Goal: Transaction & Acquisition: Purchase product/service

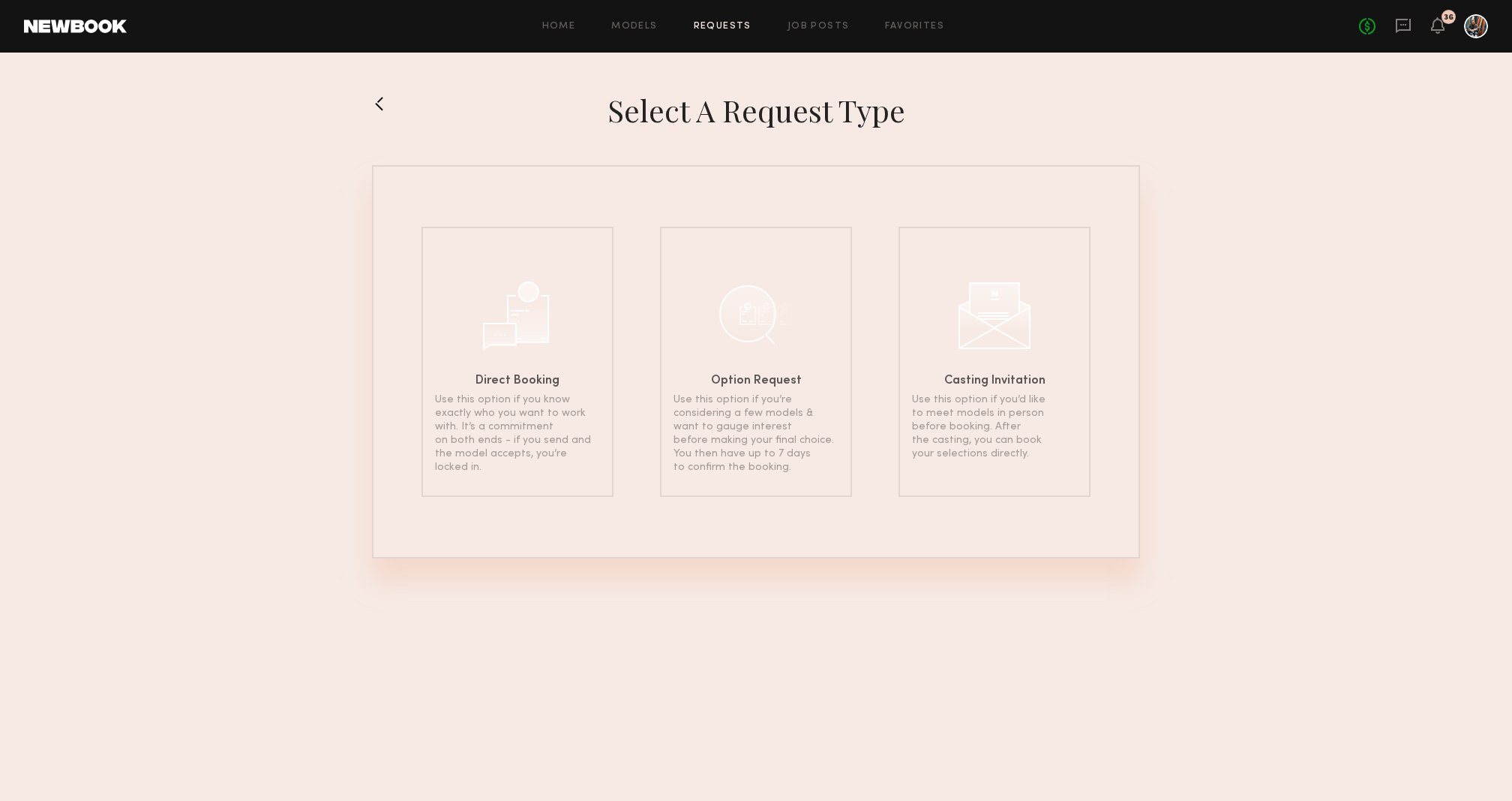
click at [371, 106] on section "Select a Request Type Direct Booking Use this option if you know exactly who yo…" at bounding box center [756, 326] width 1512 height 467
click at [390, 106] on button at bounding box center [384, 104] width 24 height 24
click at [652, 29] on link "Models" at bounding box center [634, 26] width 46 height 10
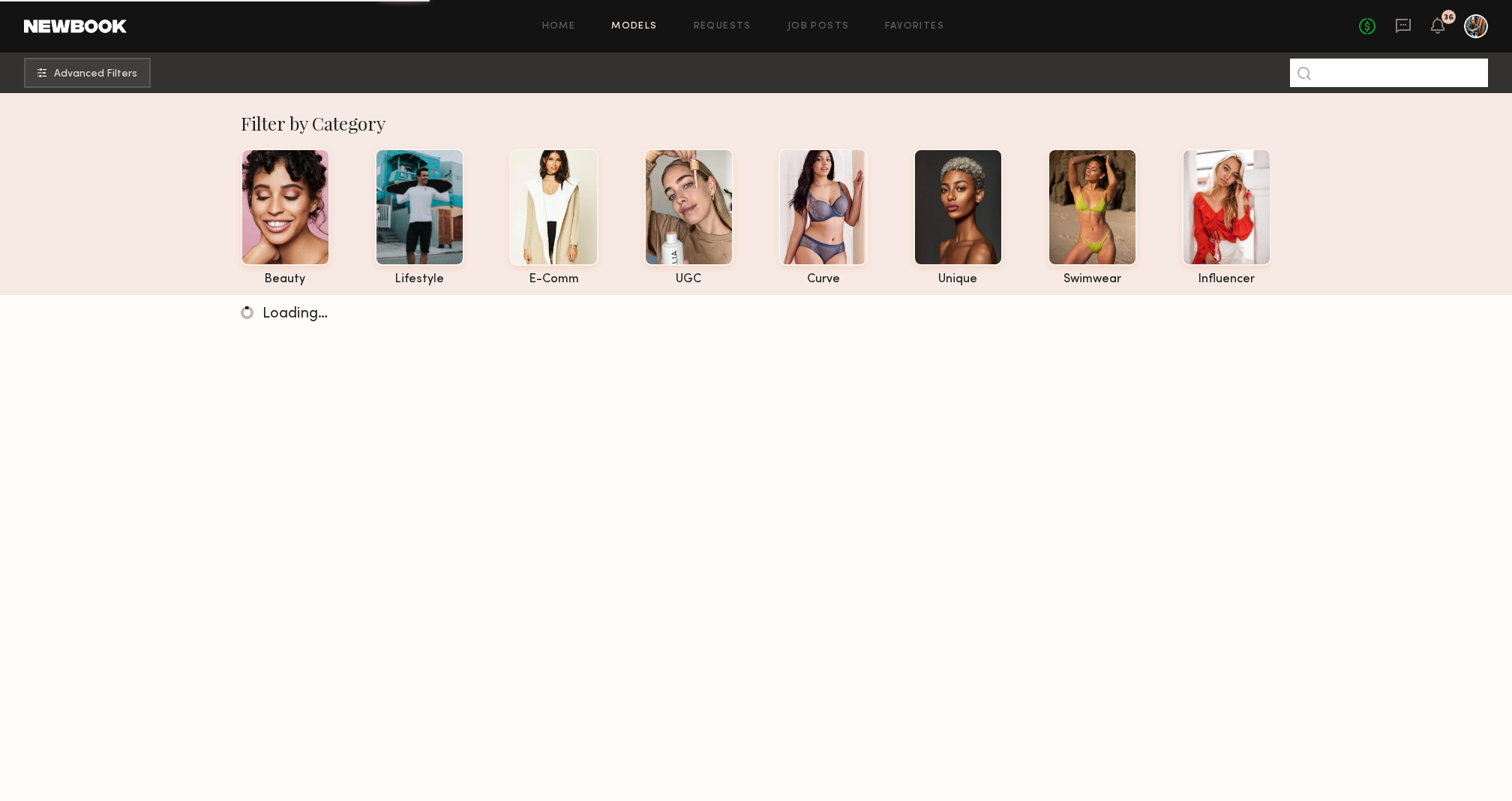
click at [1352, 78] on input at bounding box center [1389, 73] width 198 height 29
type input "***"
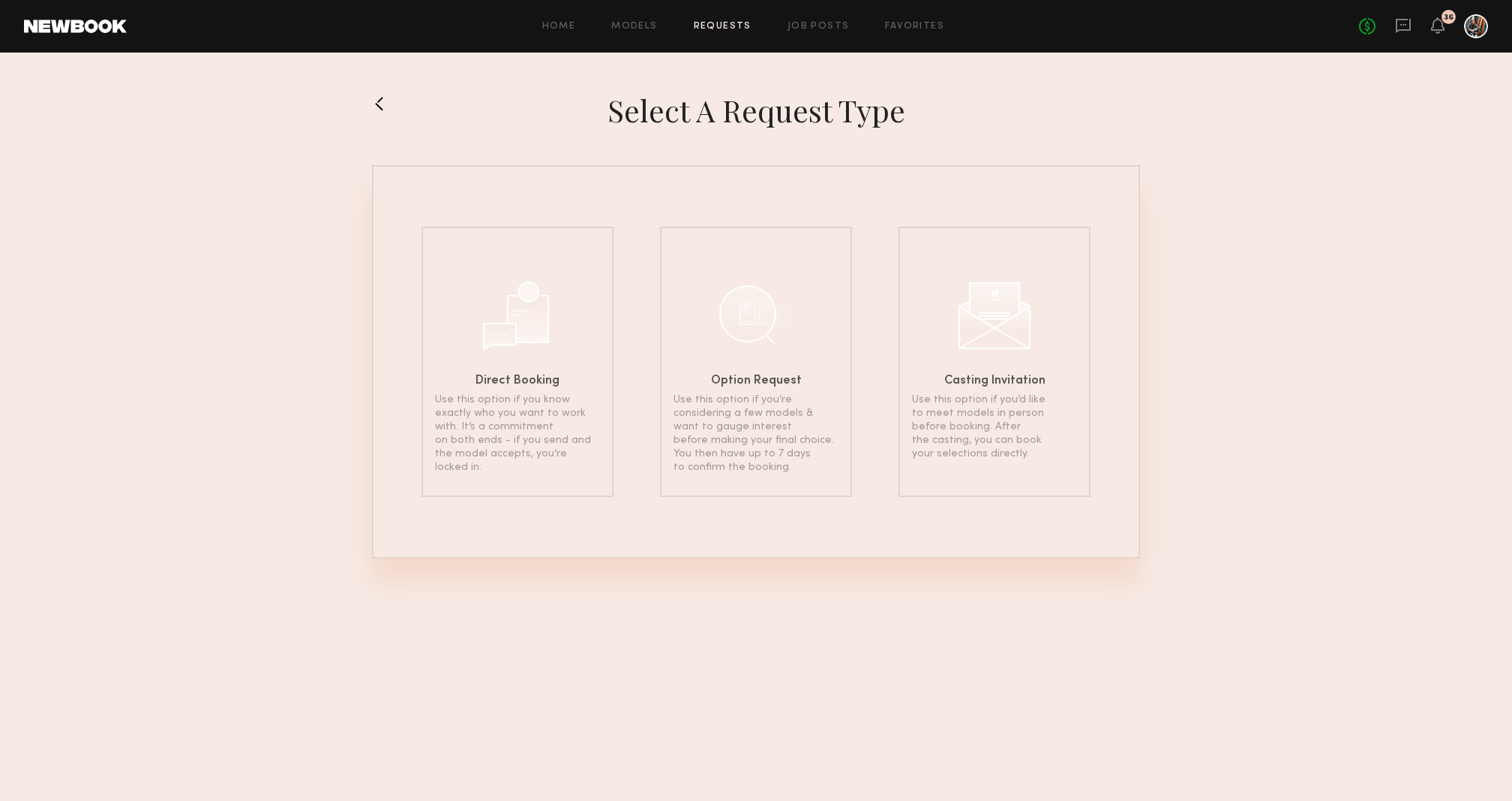
click at [627, 15] on div "Home Models Requests Job Posts Favorites Sign Out No fees up to $5,000 36" at bounding box center [808, 26] width 1361 height 24
click at [627, 26] on link "Models" at bounding box center [634, 26] width 46 height 10
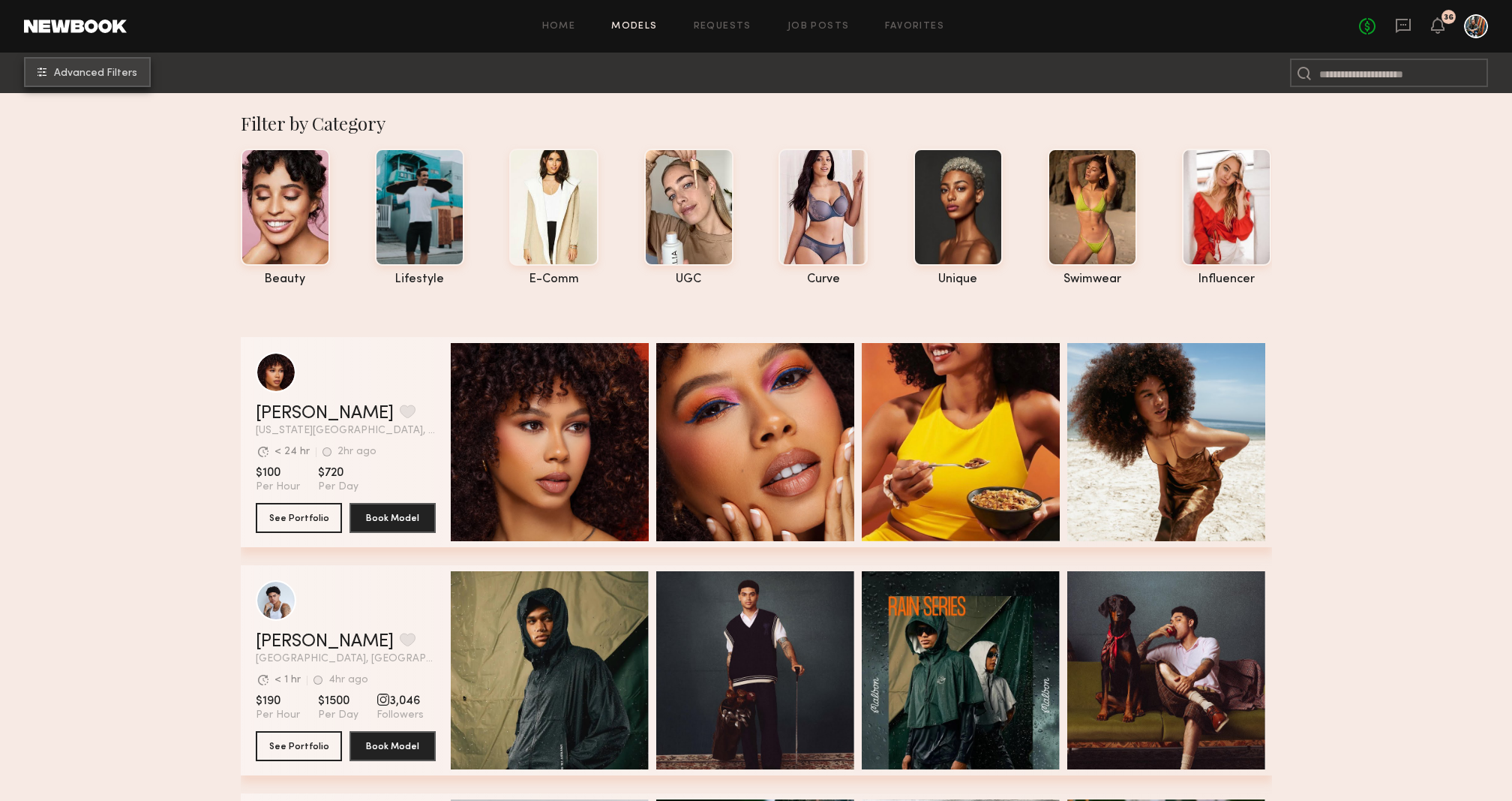
click at [105, 60] on button "Advanced Filters" at bounding box center [87, 71] width 127 height 30
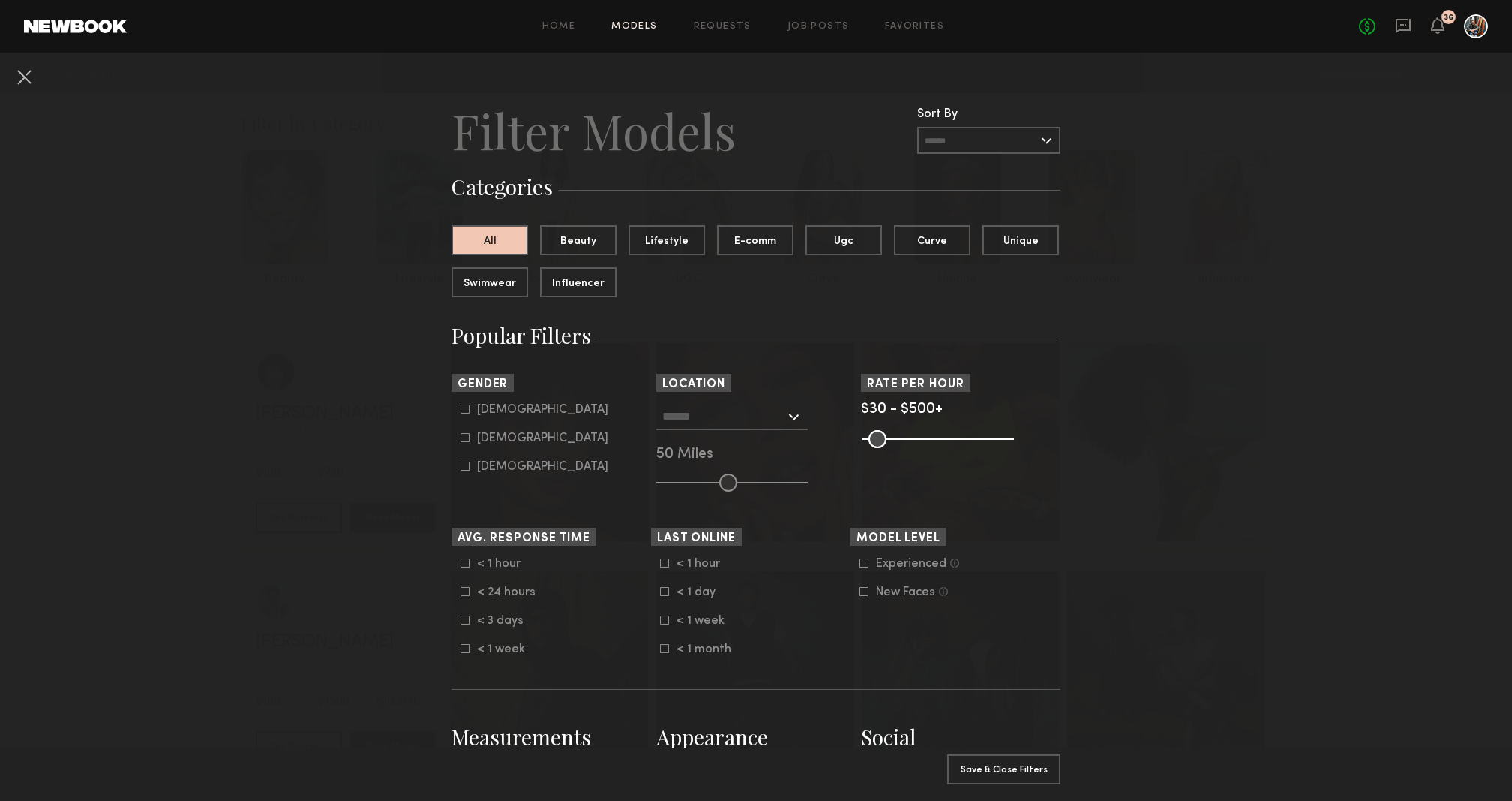
click at [463, 416] on common-framework-checkbox "[DEMOGRAPHIC_DATA]" at bounding box center [555, 410] width 190 height 14
click at [467, 413] on icon at bounding box center [465, 409] width 8 height 8
type input "*"
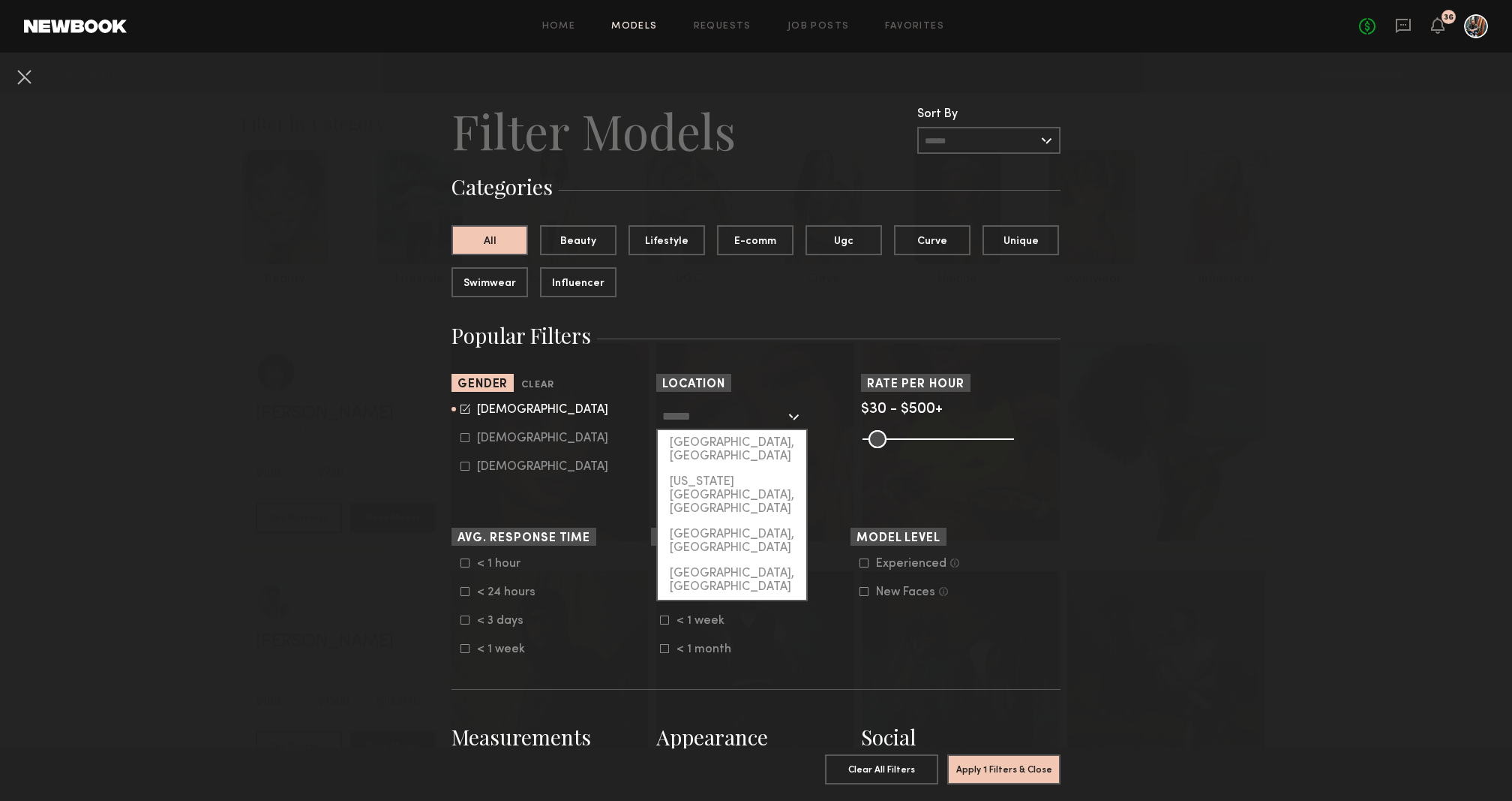
click at [739, 420] on input "text" at bounding box center [724, 416] width 123 height 25
click at [738, 431] on div "Los Angeles, CA" at bounding box center [732, 449] width 149 height 39
type input "**********"
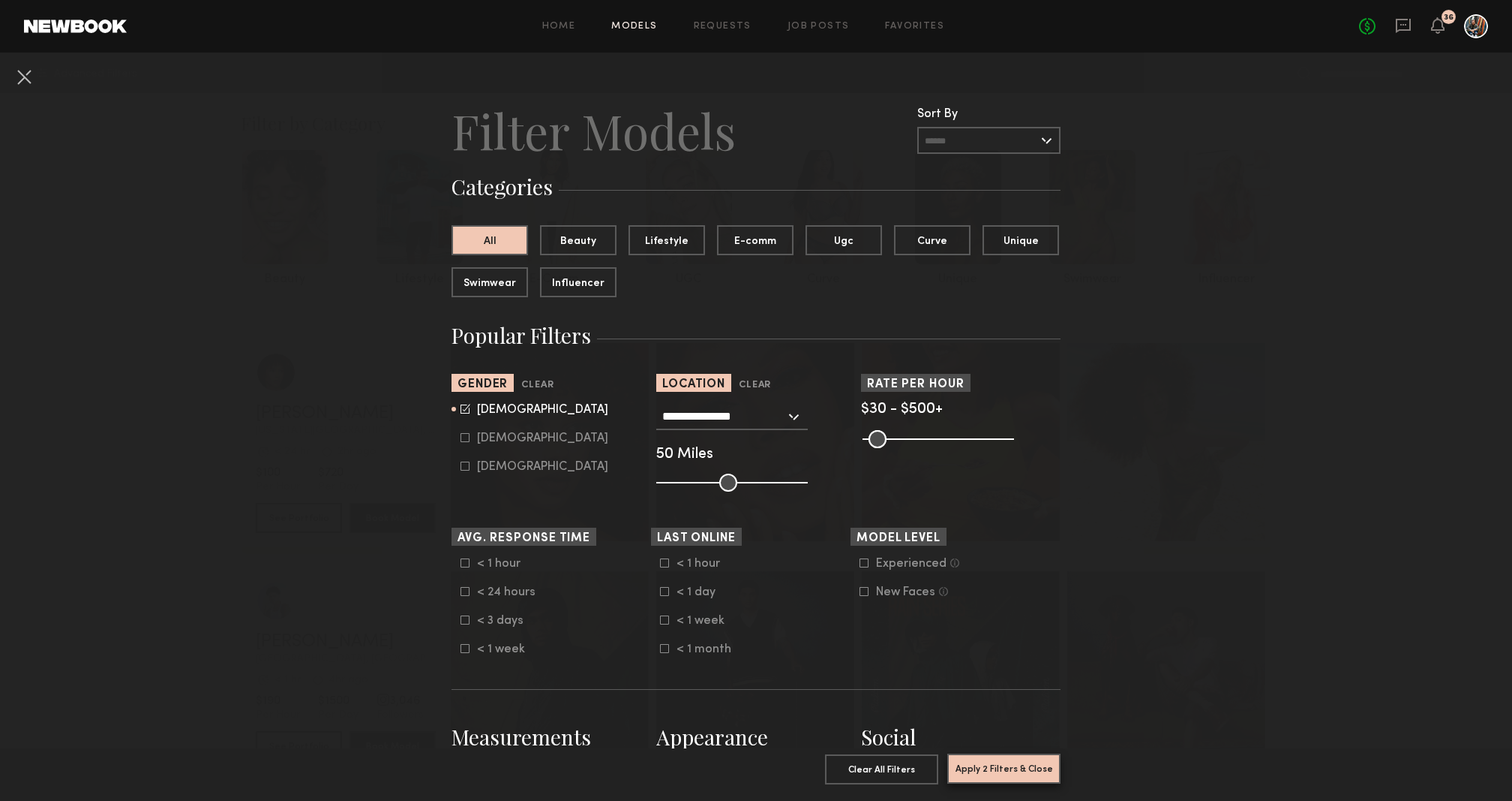
click at [1016, 771] on button "Apply 2 Filters & Close" at bounding box center [1004, 768] width 114 height 30
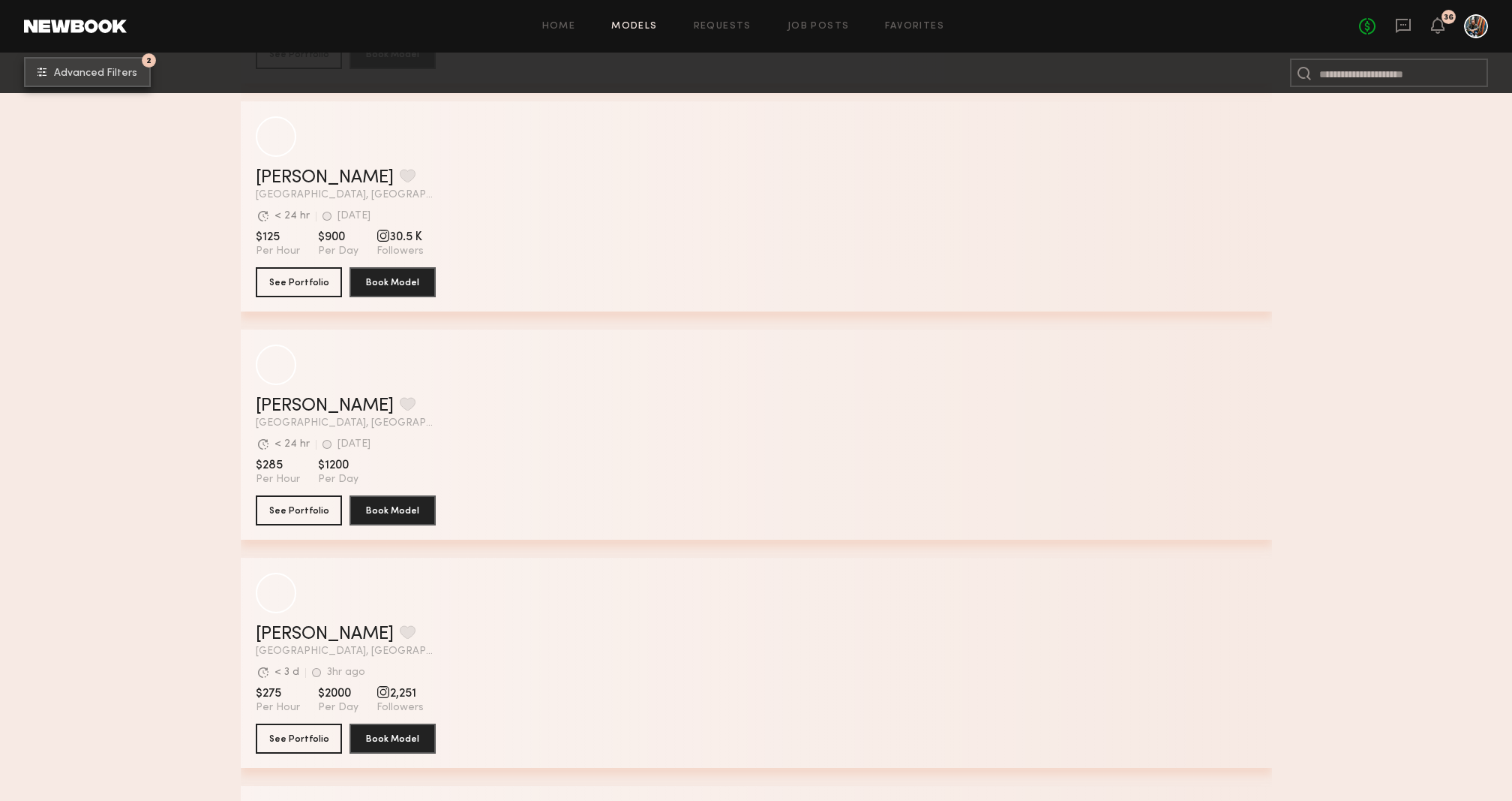
scroll to position [15125, 0]
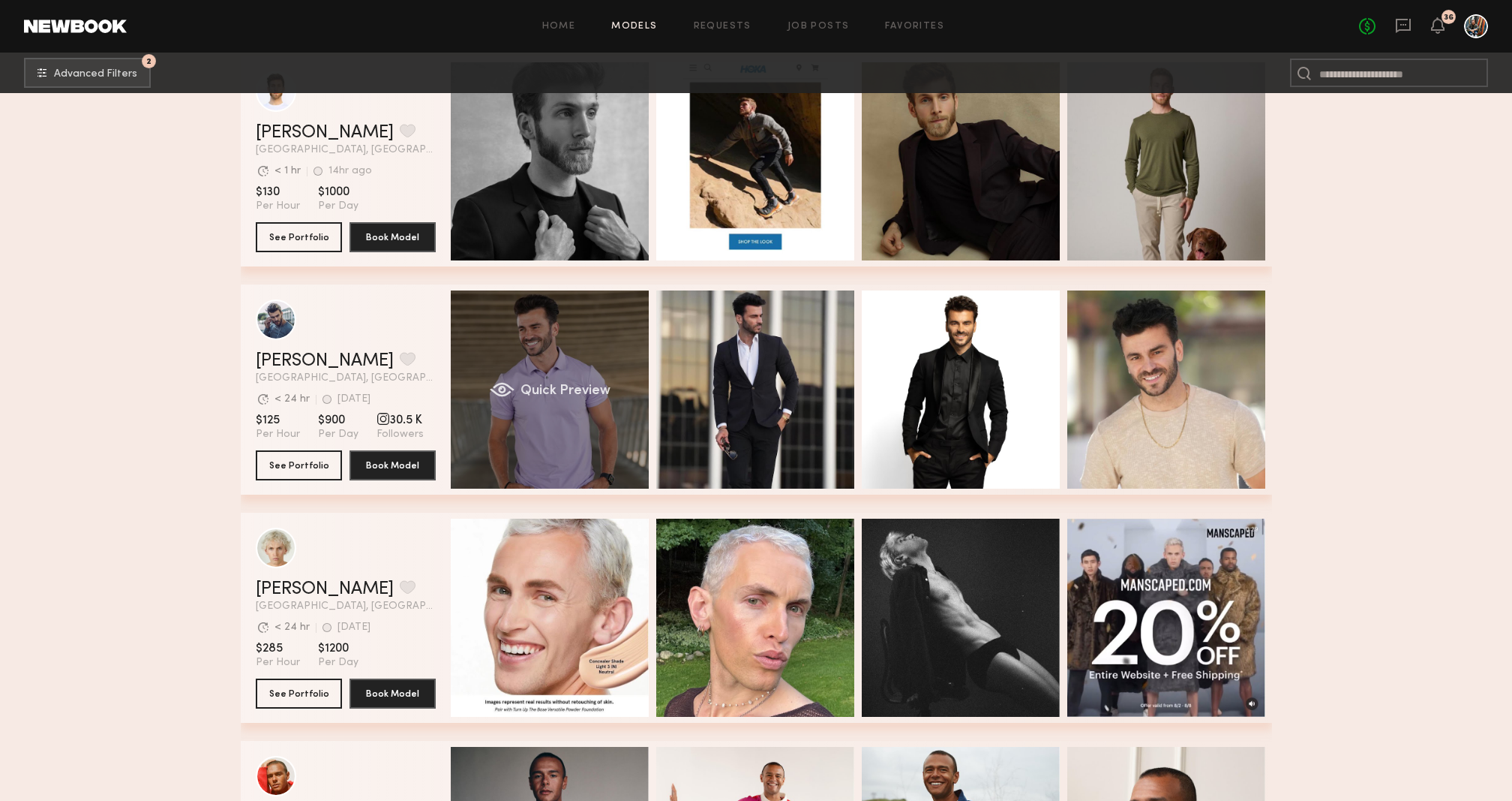
click at [536, 430] on div "Quick Preview" at bounding box center [550, 390] width 198 height 198
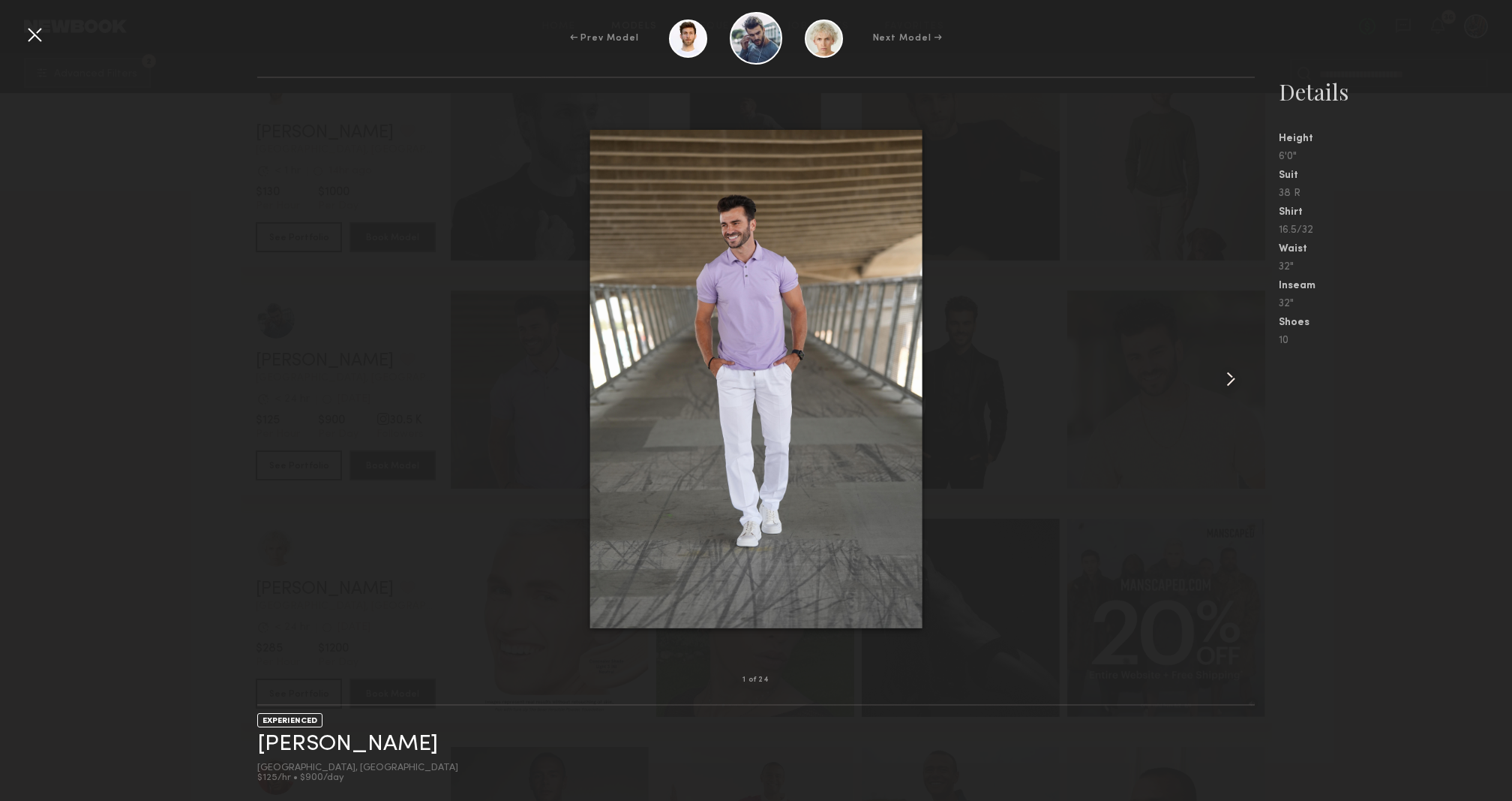
click at [1222, 391] on div at bounding box center [1235, 379] width 40 height 554
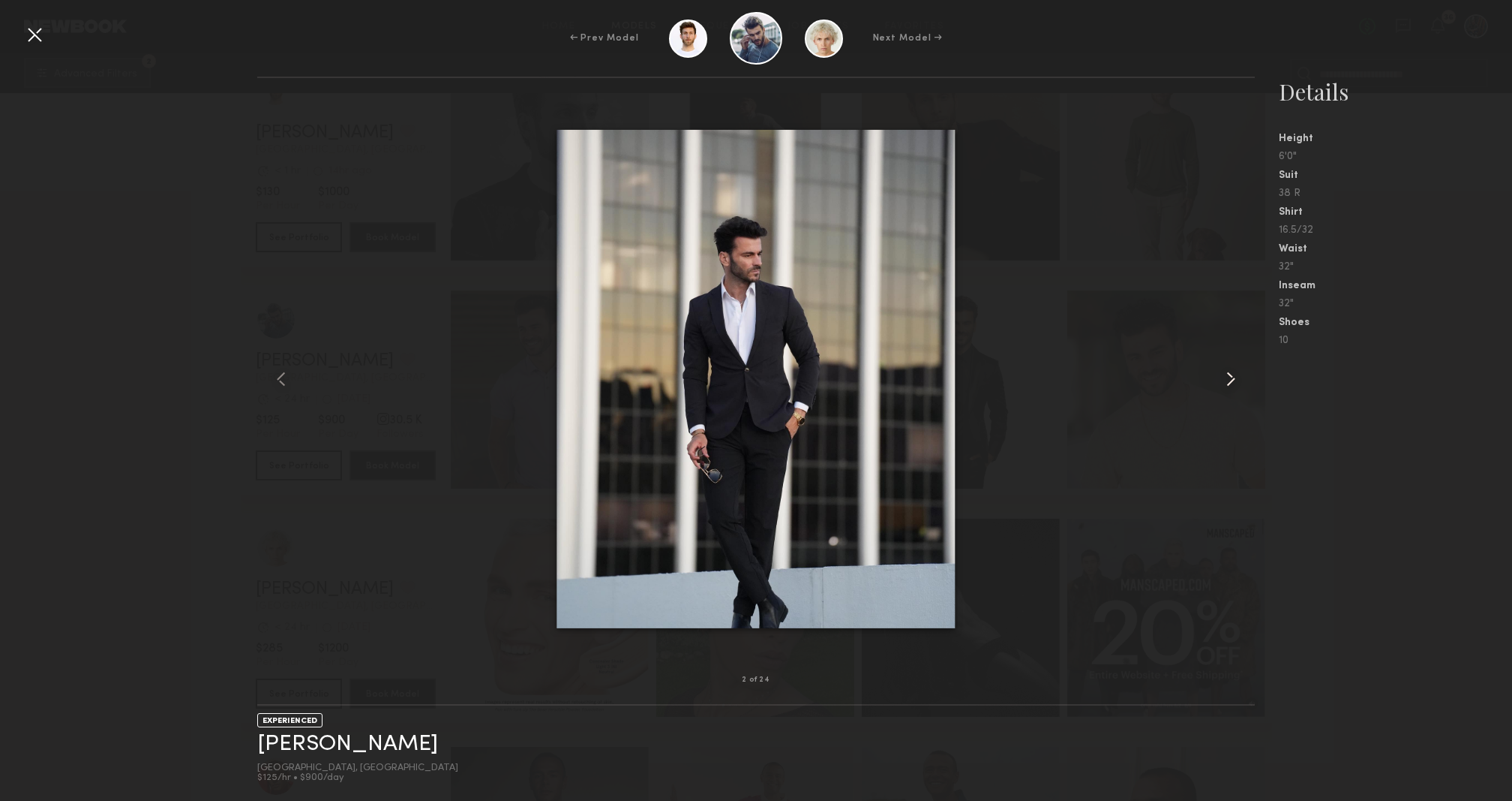
click at [1222, 391] on div at bounding box center [1235, 379] width 40 height 554
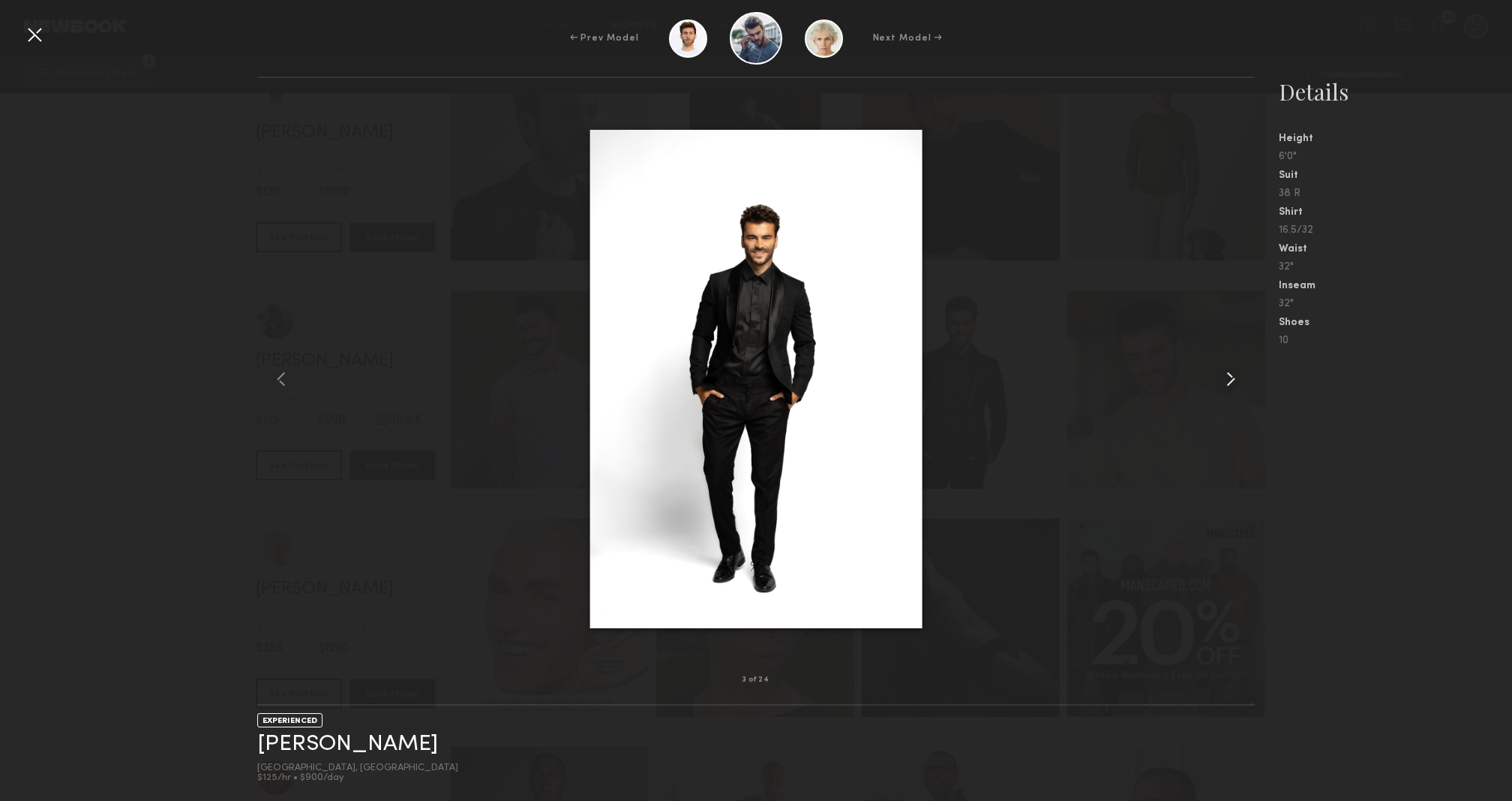
click at [1222, 391] on div at bounding box center [1235, 379] width 40 height 554
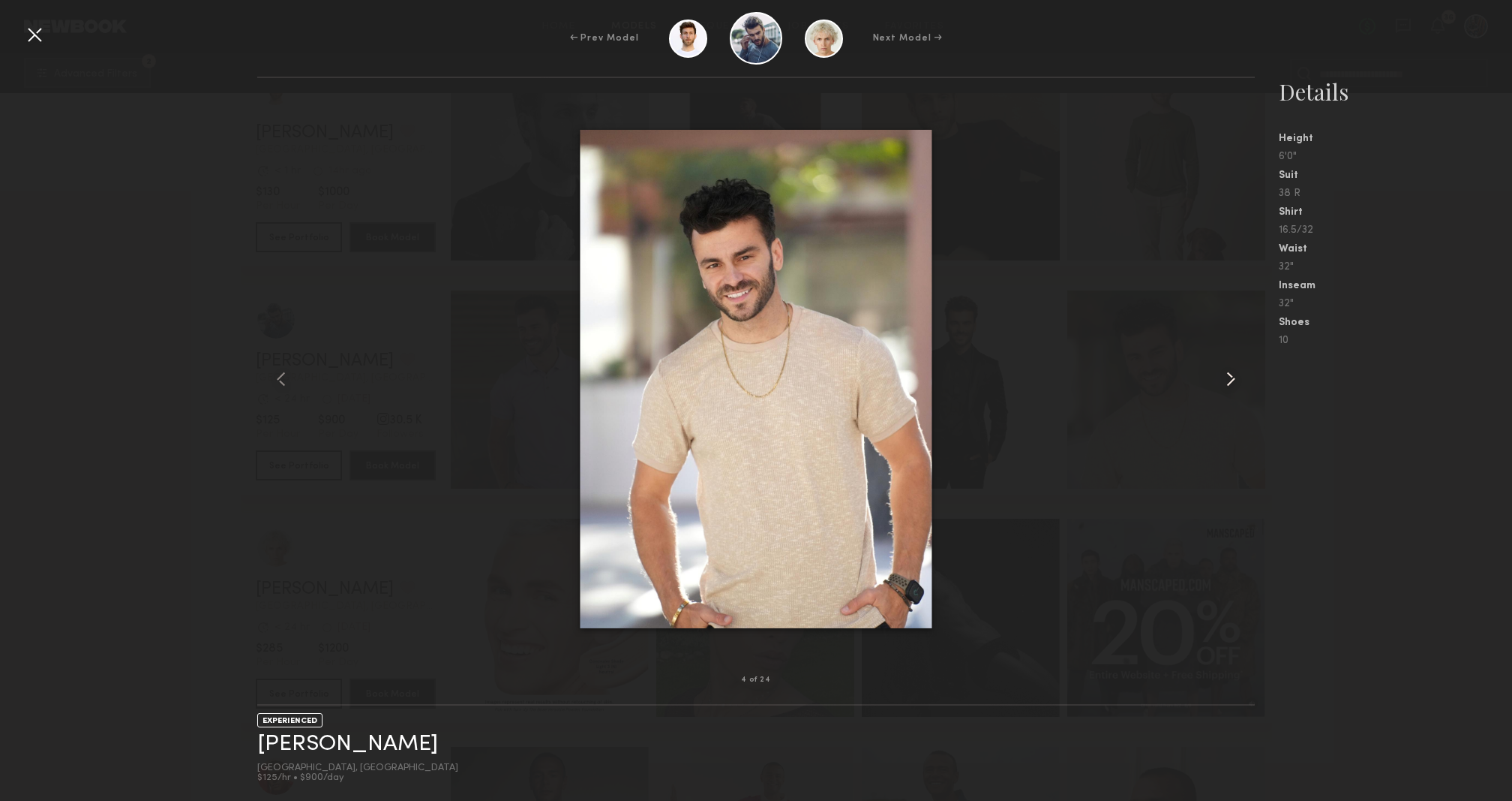
click at [1222, 391] on div at bounding box center [1235, 379] width 40 height 554
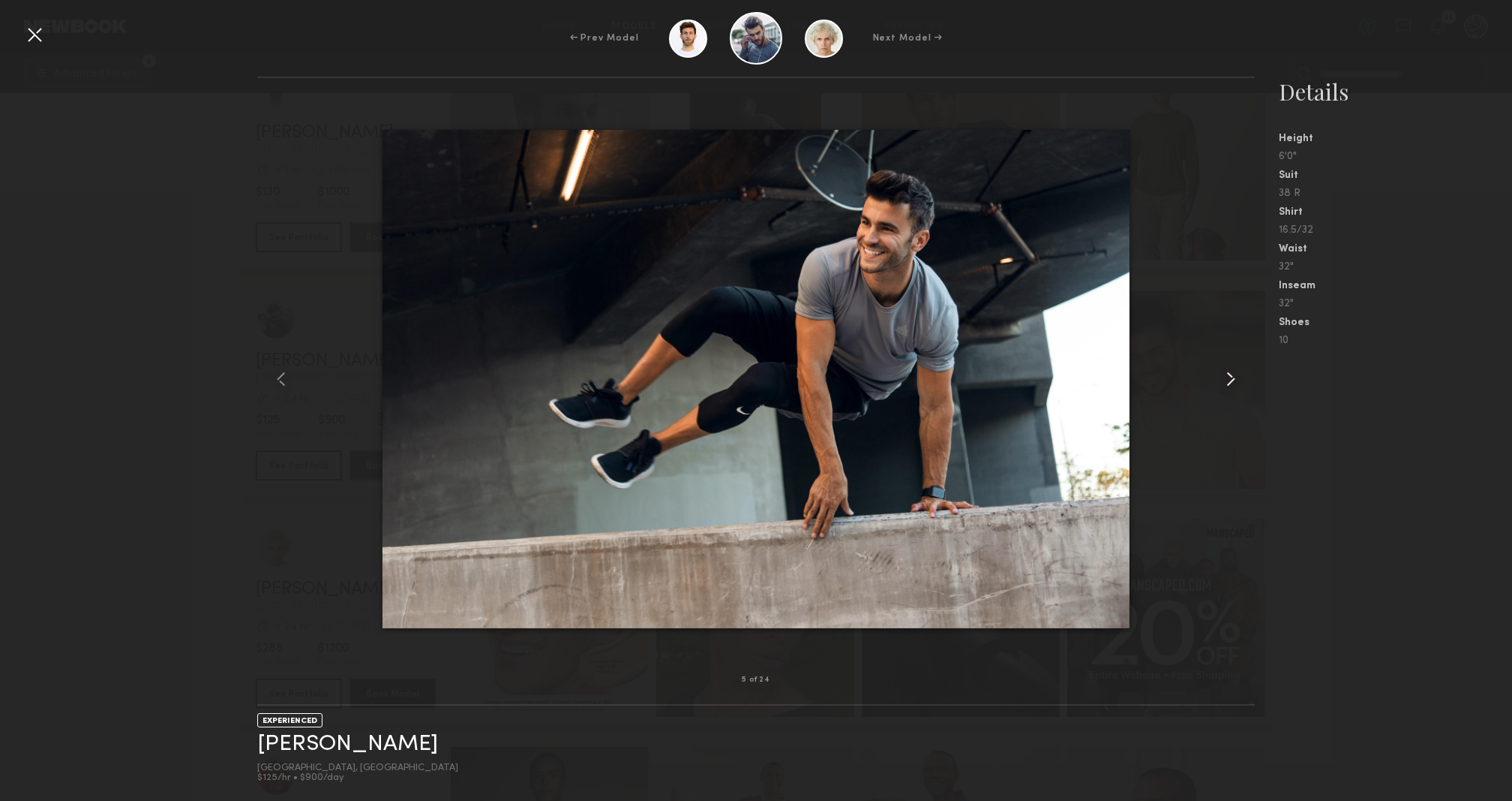
click at [1222, 391] on div at bounding box center [1235, 379] width 40 height 554
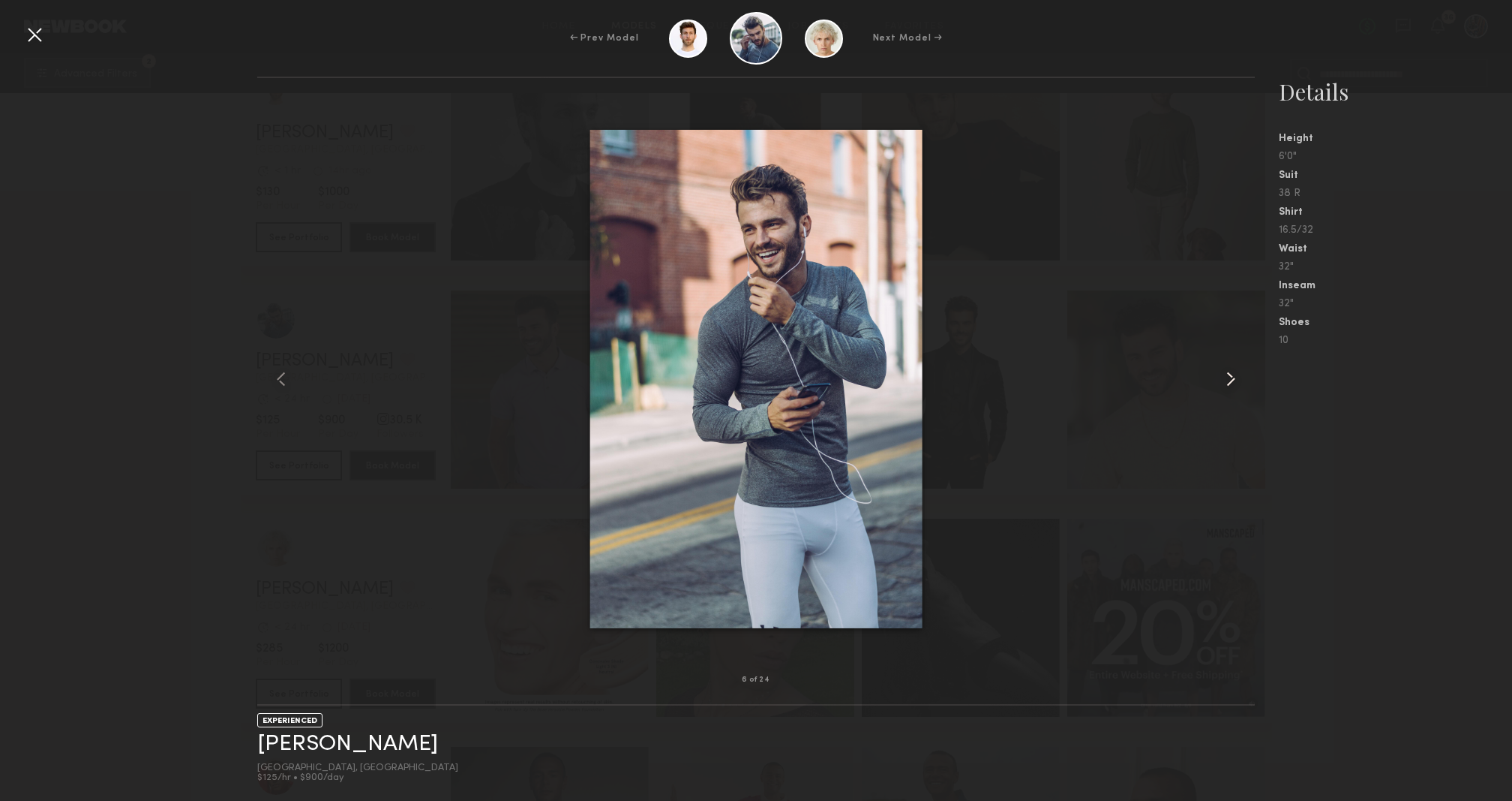
click at [1222, 391] on div at bounding box center [1235, 379] width 40 height 554
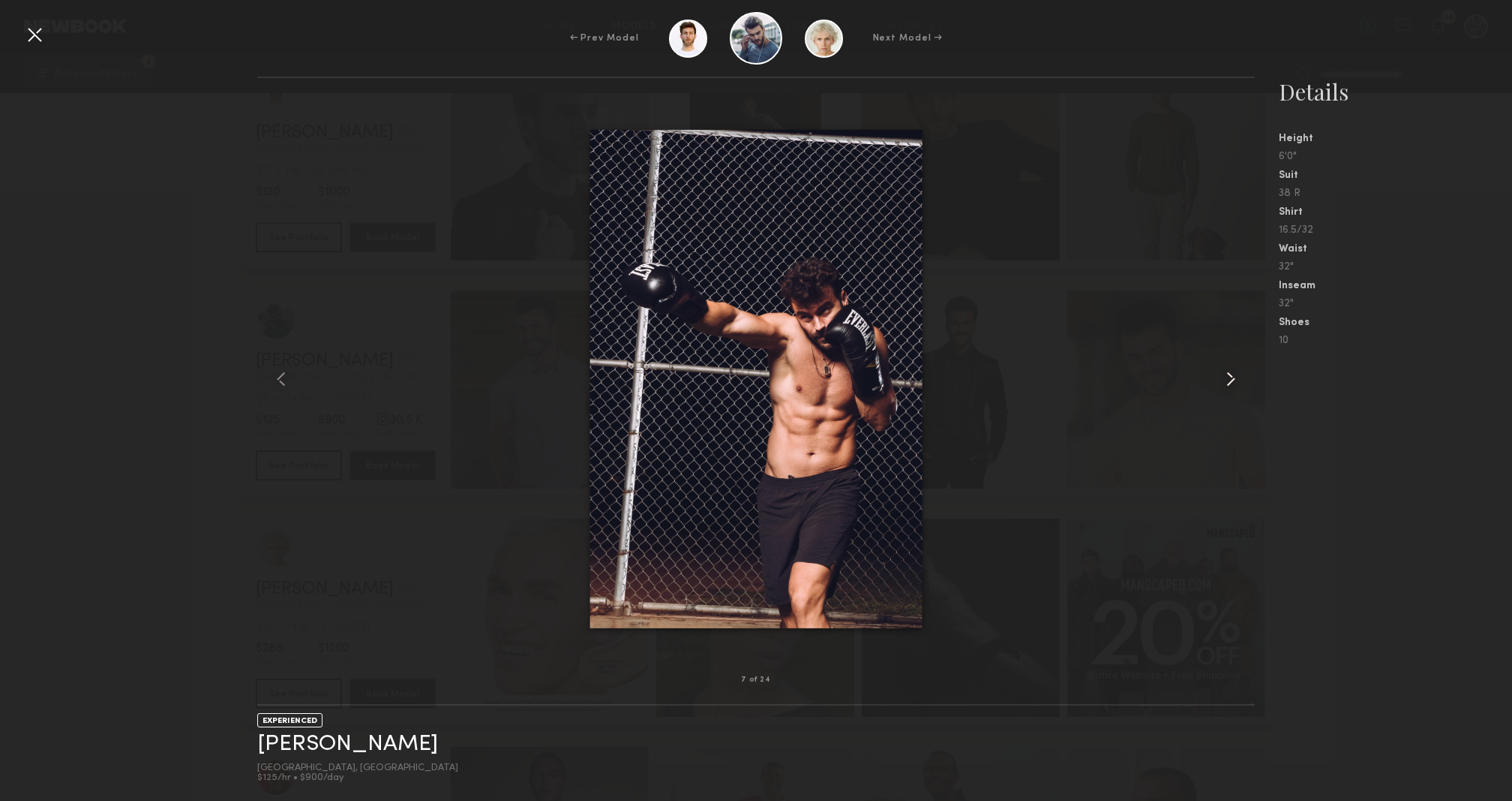
click at [1222, 391] on div at bounding box center [1235, 379] width 40 height 554
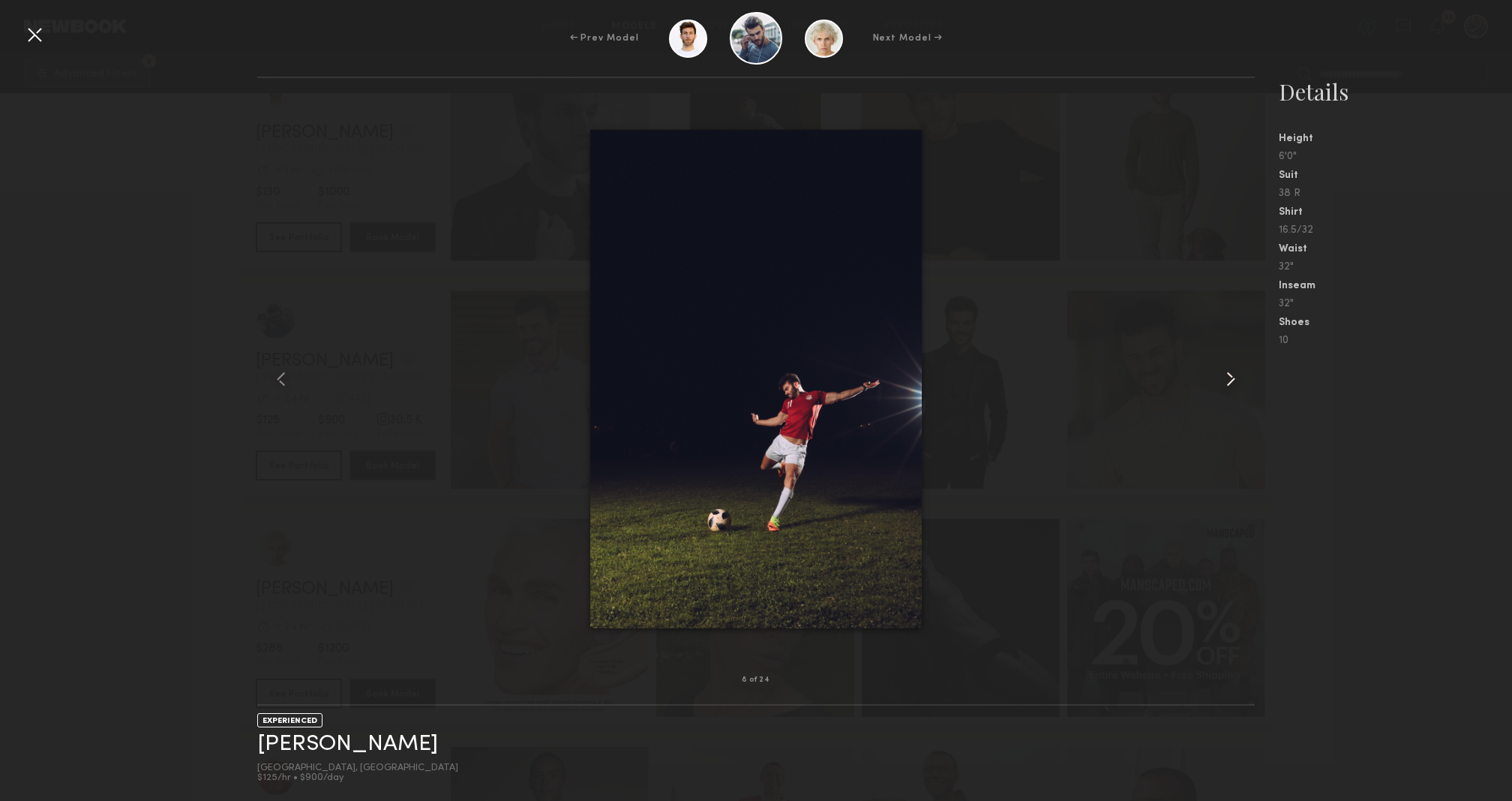
click at [1222, 391] on div at bounding box center [1235, 379] width 40 height 554
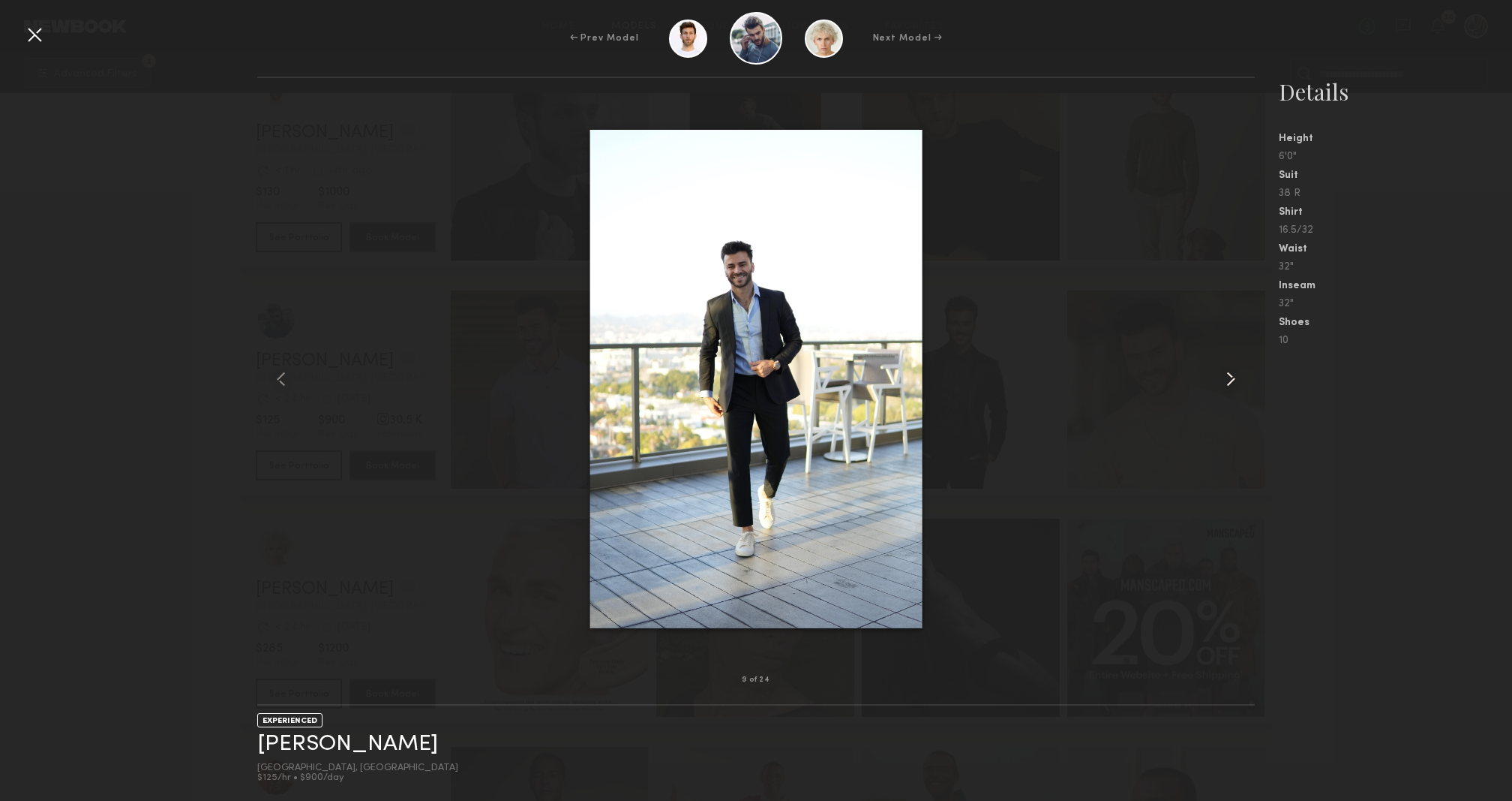
click at [1222, 391] on div at bounding box center [1235, 379] width 40 height 554
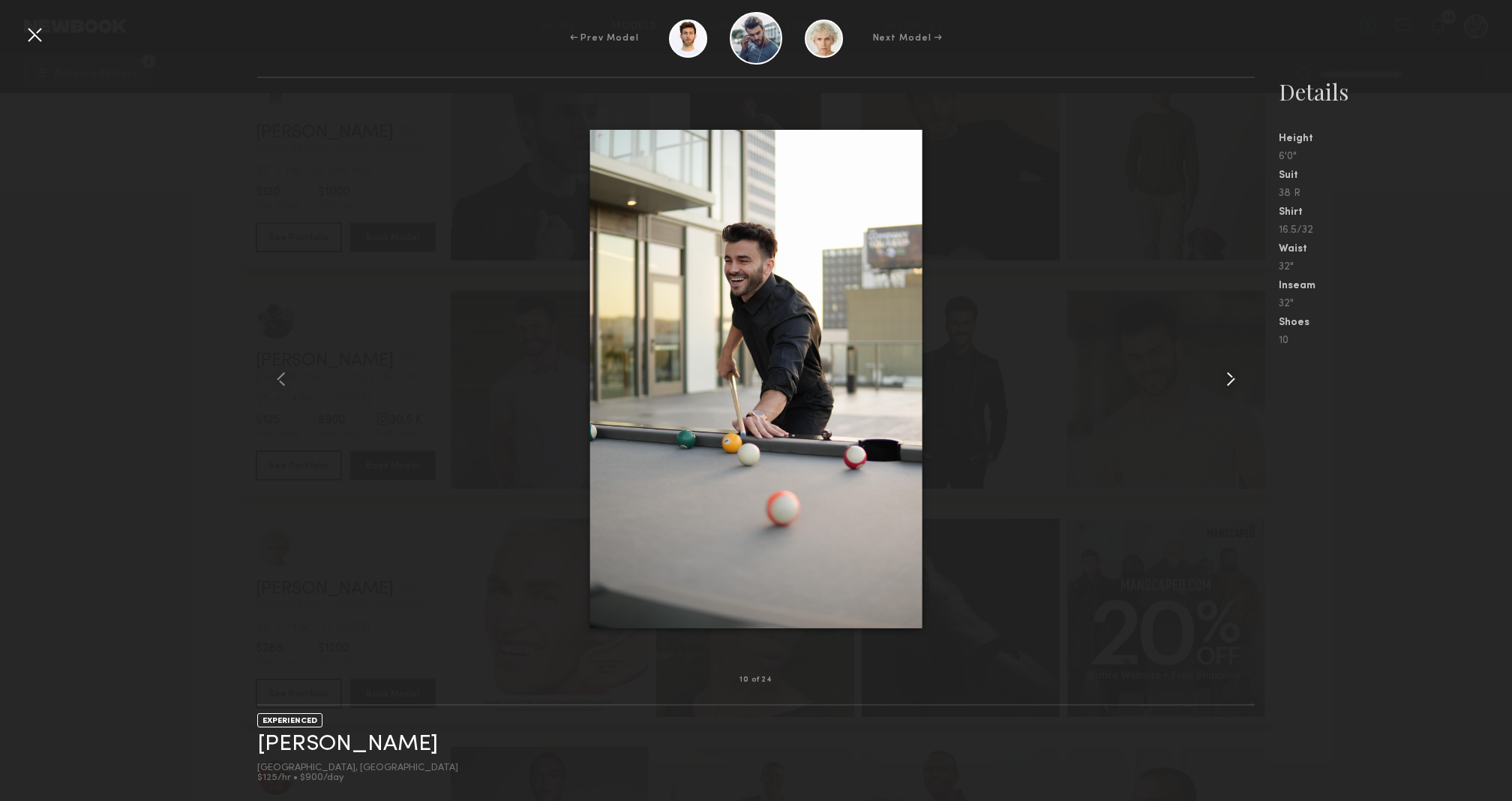
click at [1222, 391] on div at bounding box center [1235, 379] width 40 height 554
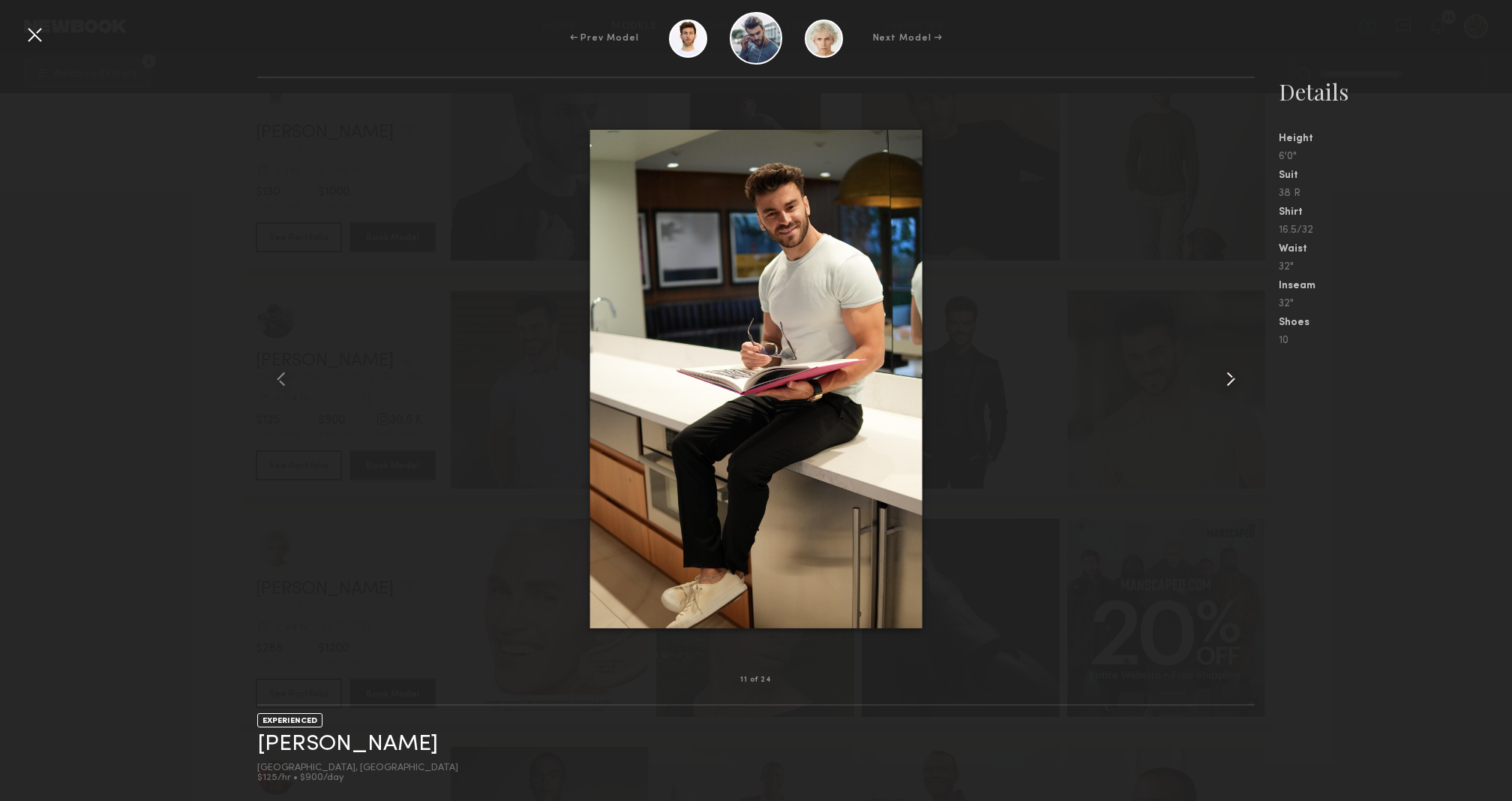
click at [1222, 391] on div at bounding box center [1235, 379] width 40 height 554
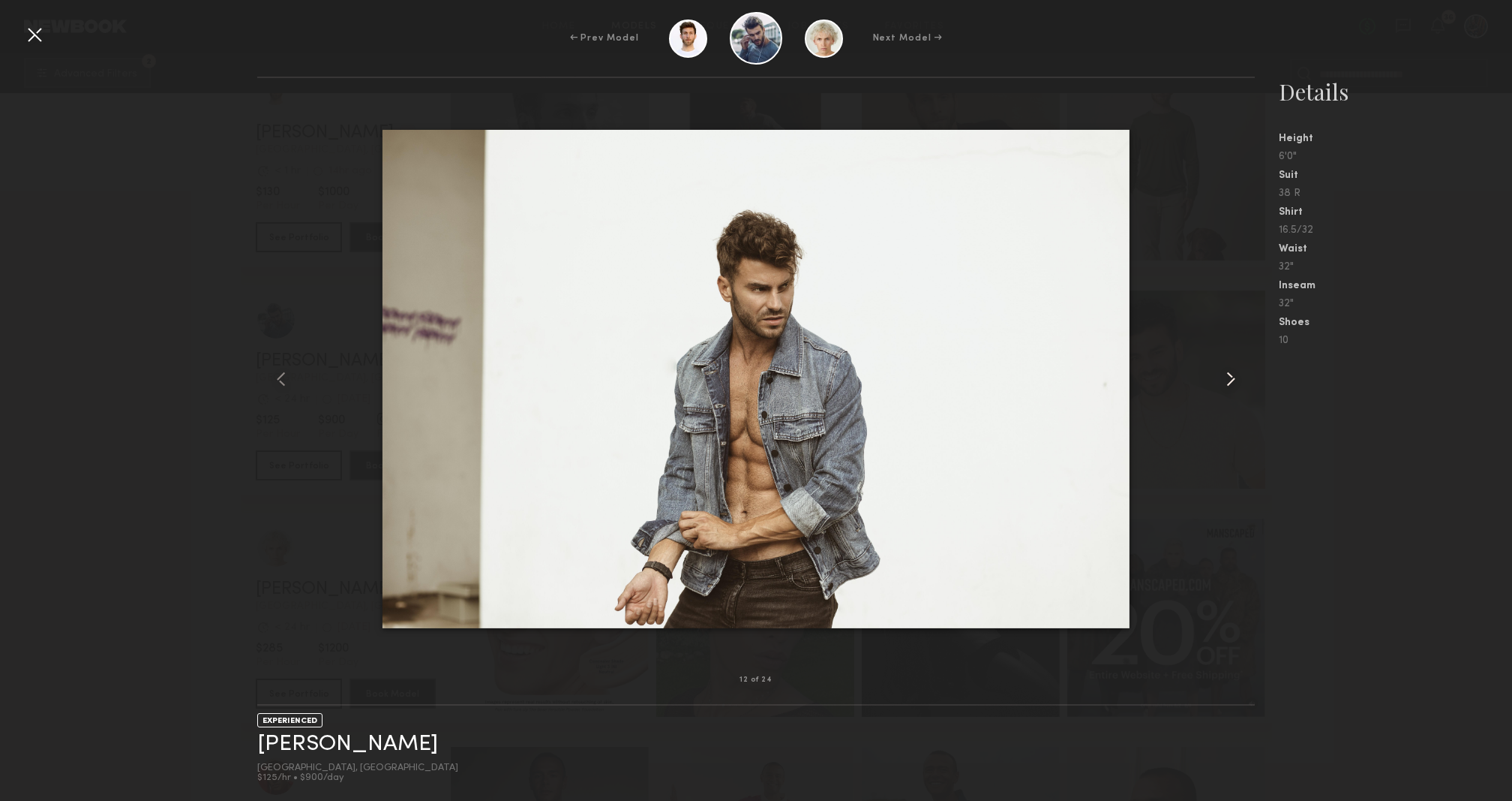
click at [1222, 391] on div at bounding box center [1235, 379] width 40 height 554
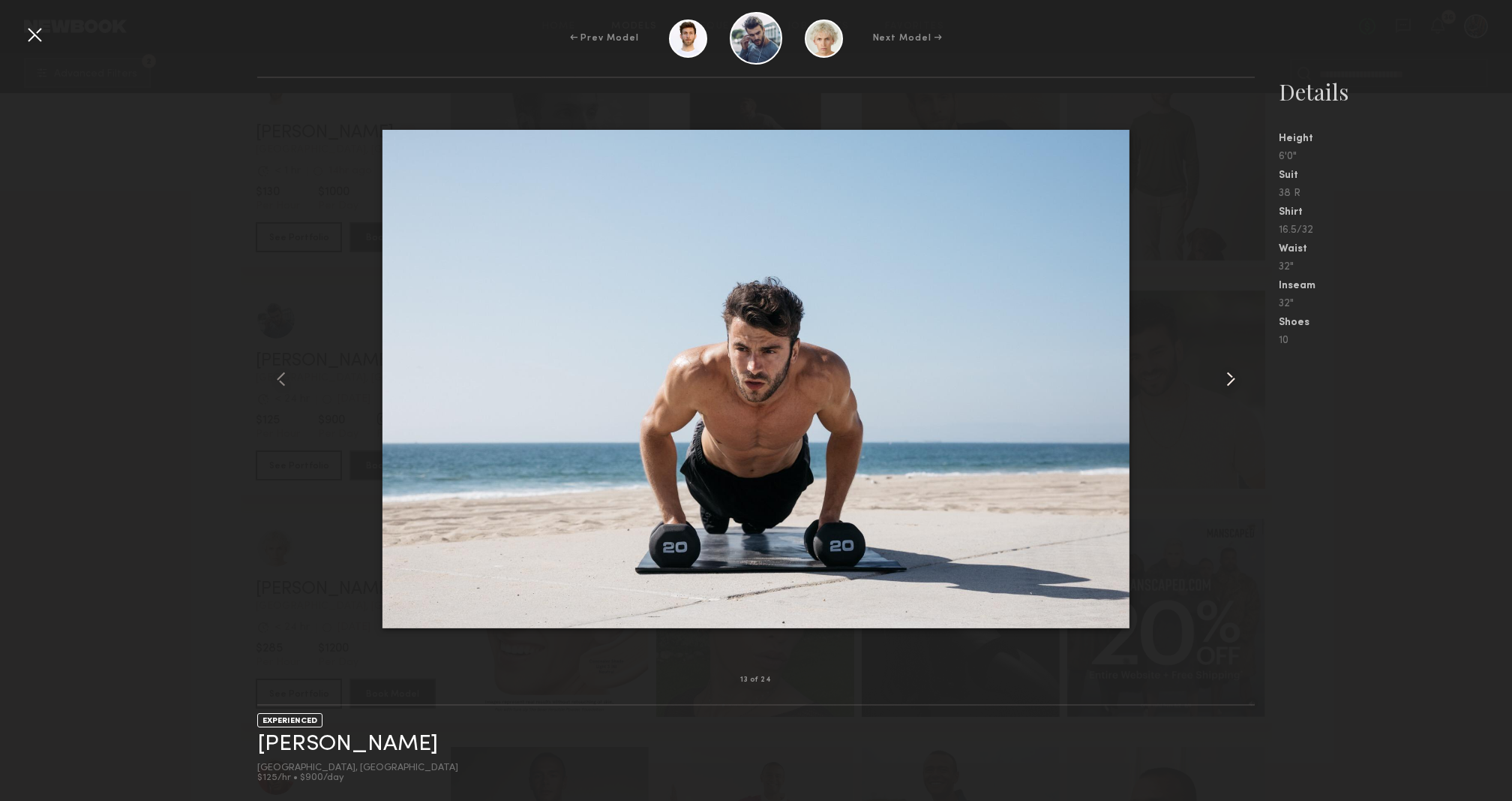
click at [1222, 391] on div at bounding box center [1235, 379] width 40 height 554
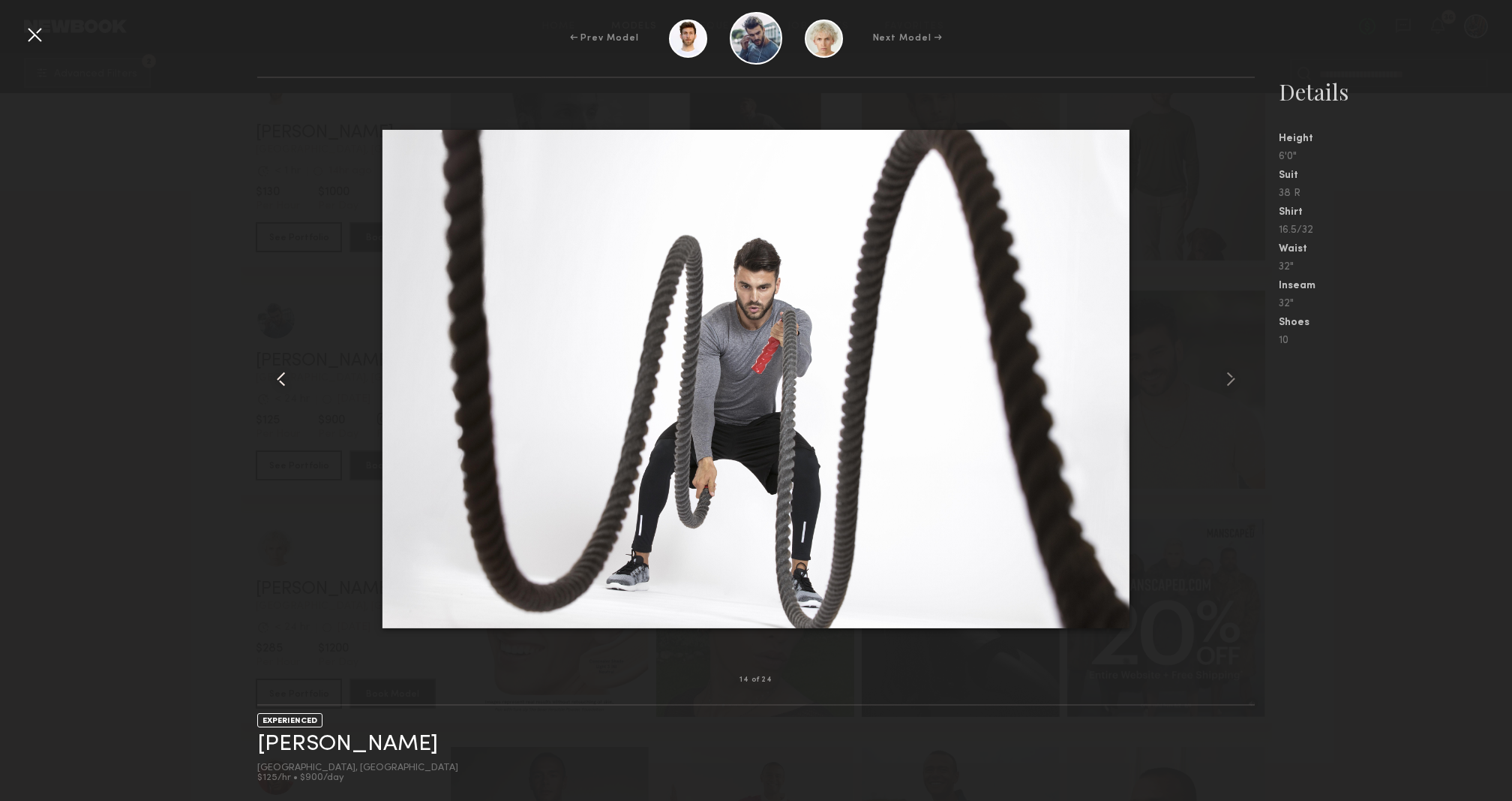
click at [273, 373] on common-icon at bounding box center [281, 379] width 24 height 24
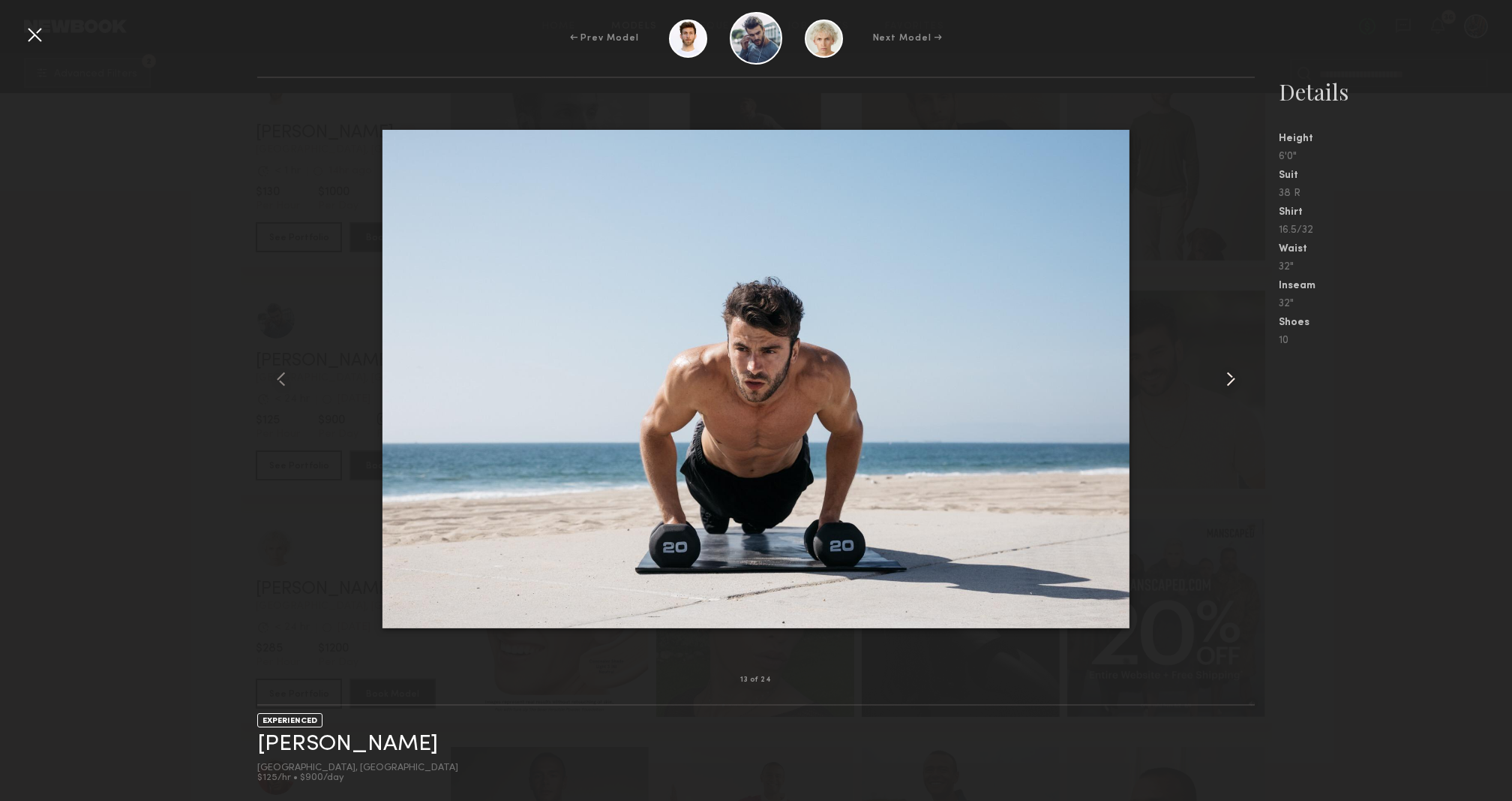
click at [1222, 374] on common-icon at bounding box center [1231, 379] width 24 height 24
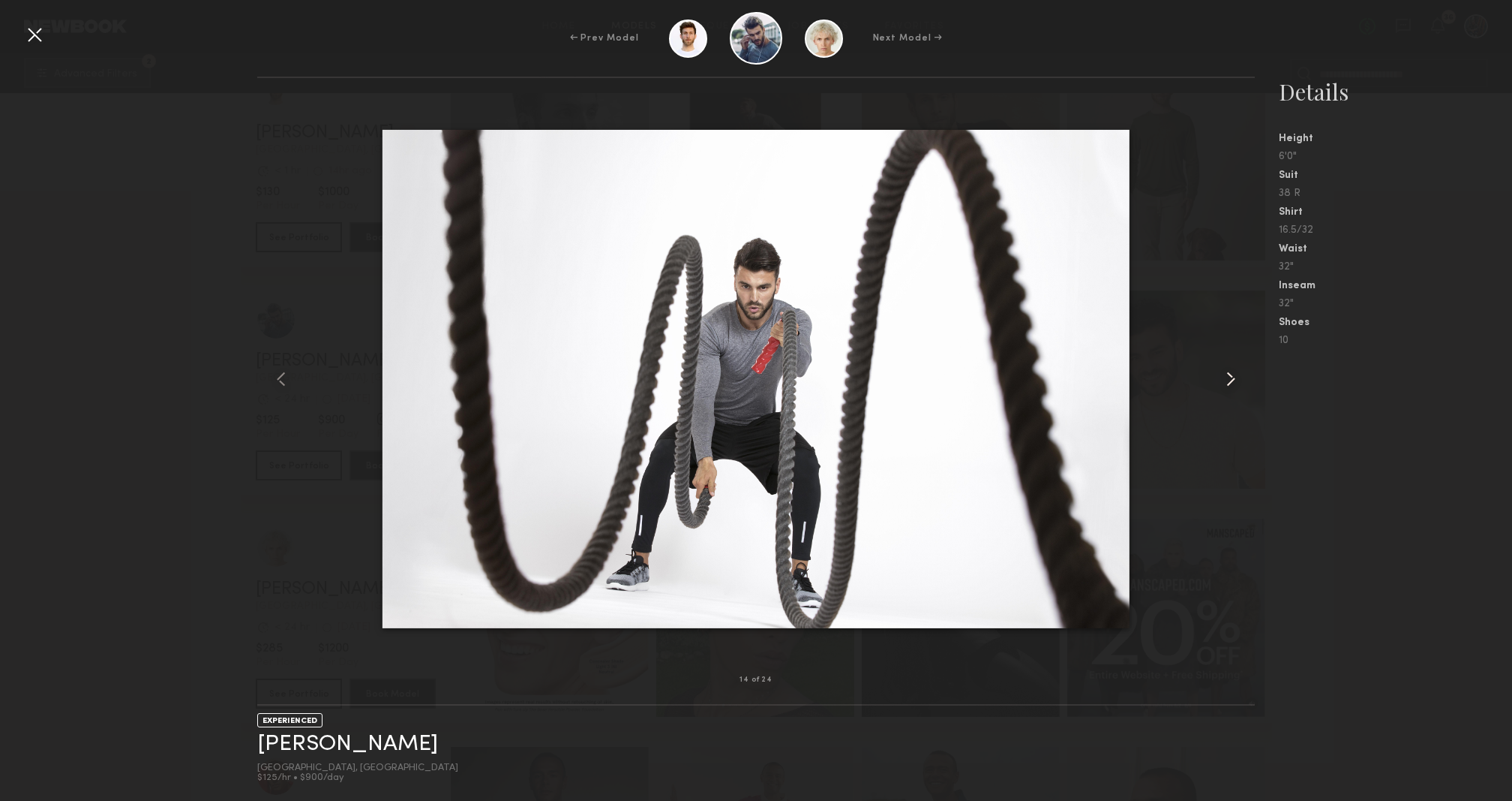
click at [1222, 374] on common-icon at bounding box center [1231, 379] width 24 height 24
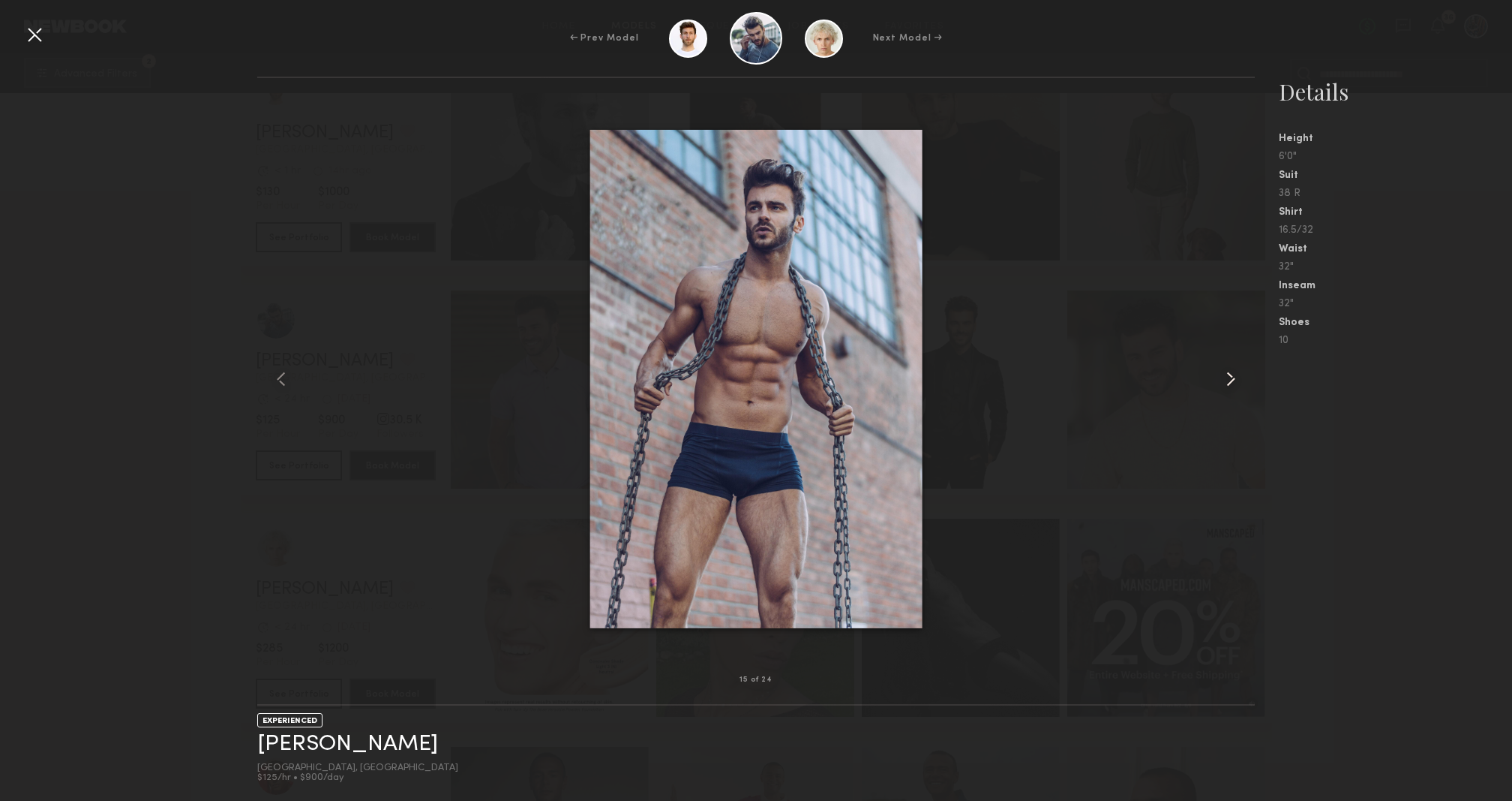
click at [1222, 374] on common-icon at bounding box center [1231, 379] width 24 height 24
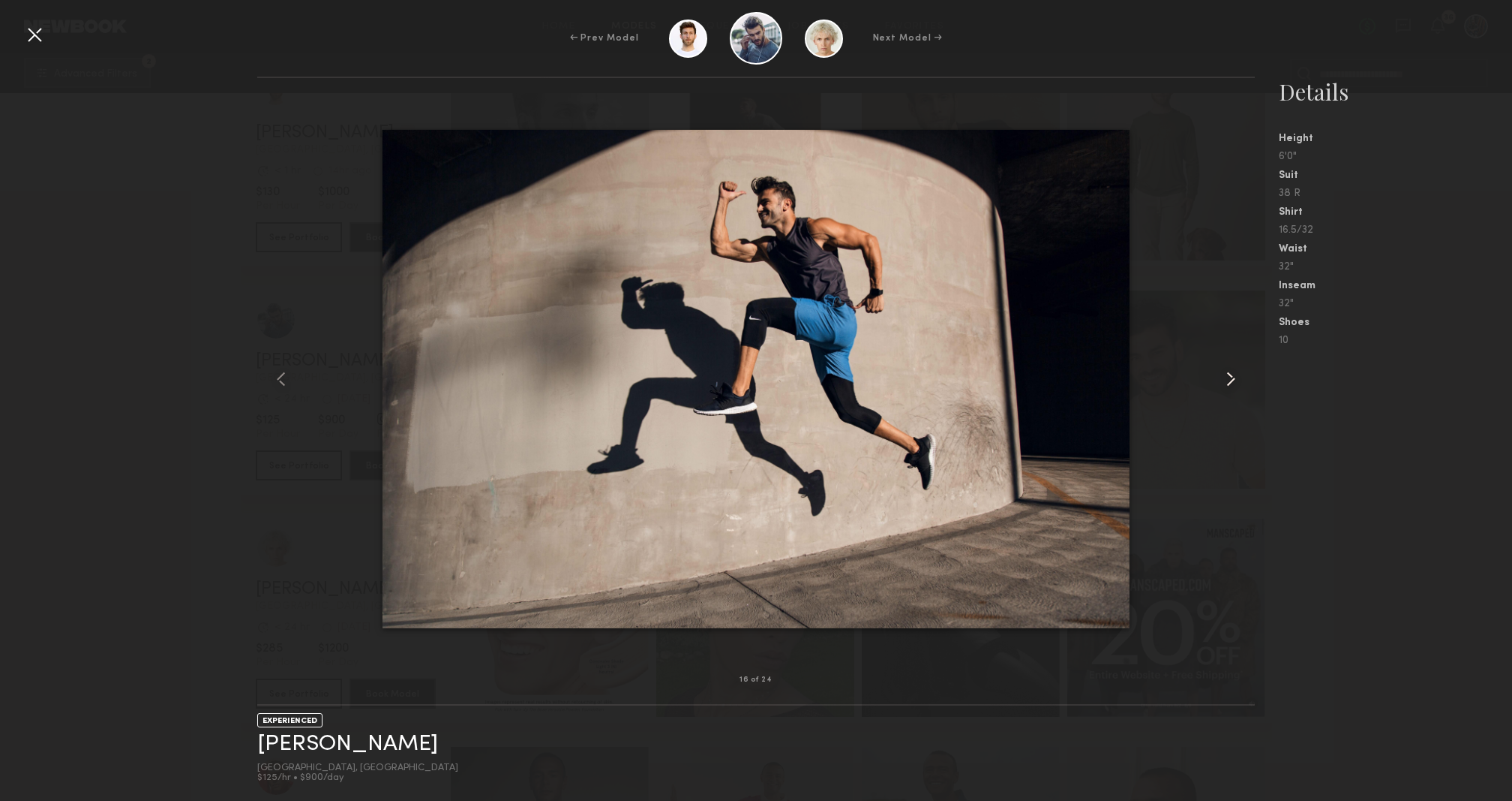
click at [1222, 374] on common-icon at bounding box center [1231, 379] width 24 height 24
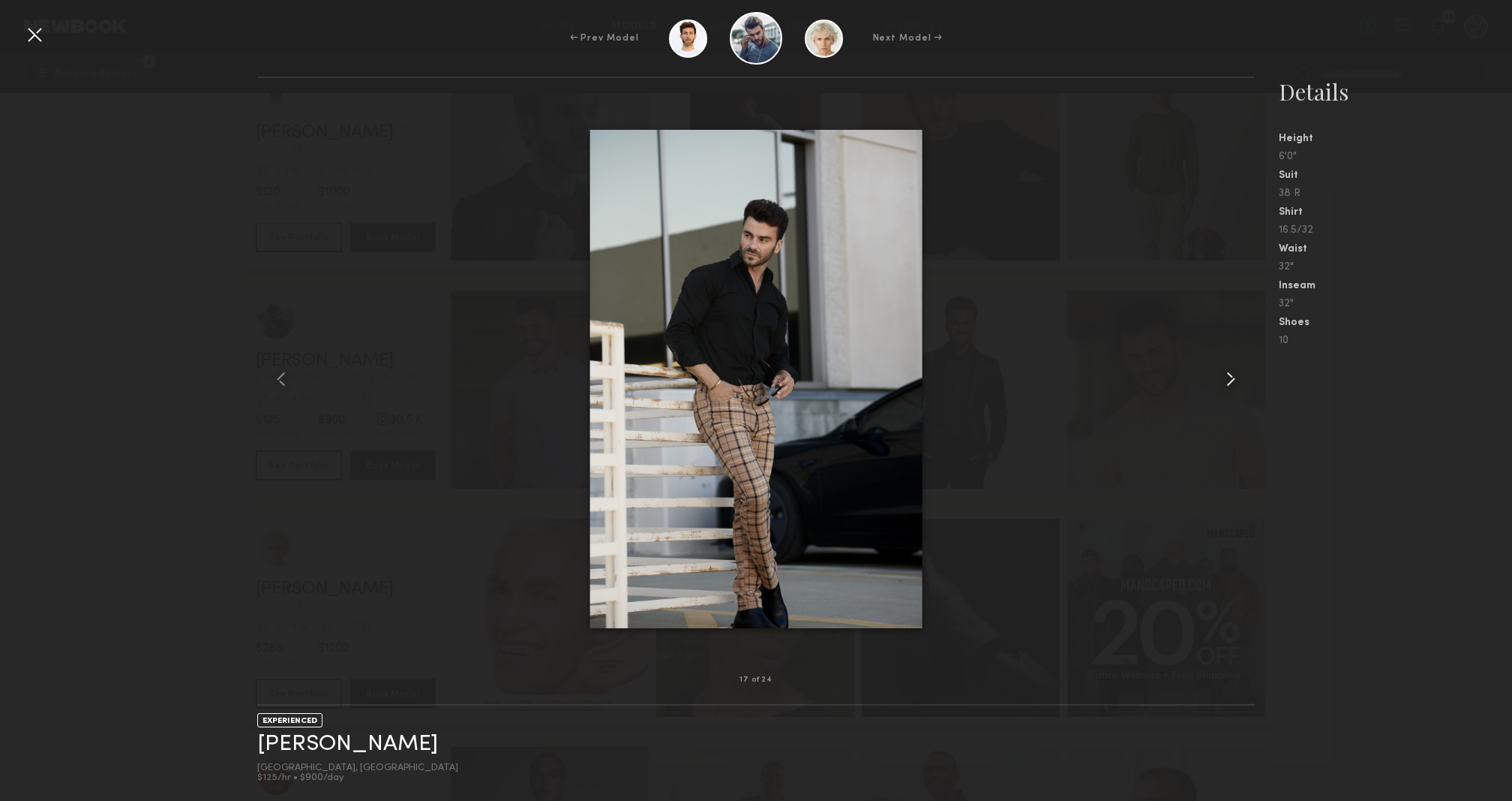
click at [1222, 374] on common-icon at bounding box center [1231, 379] width 24 height 24
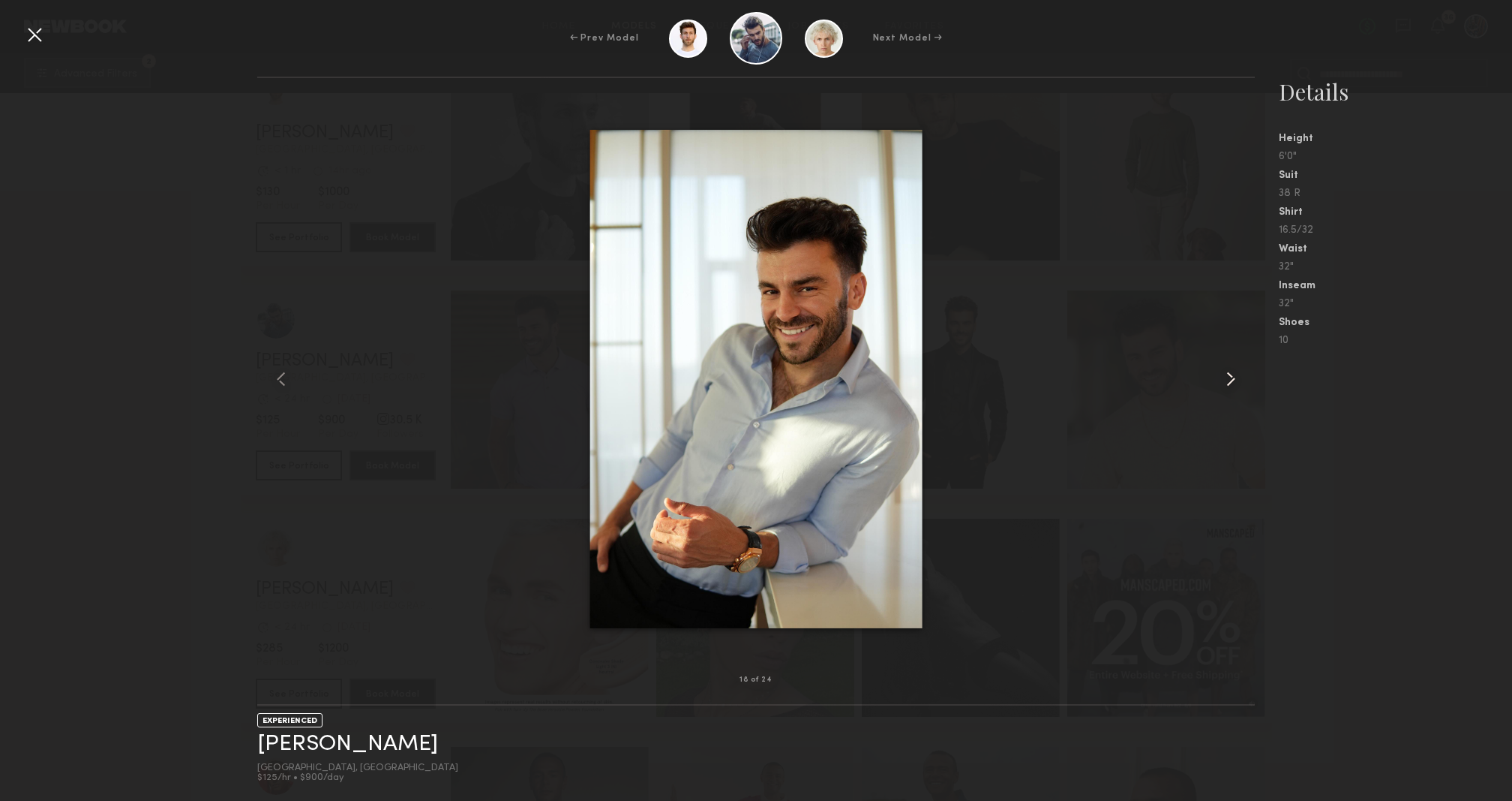
click at [1222, 374] on common-icon at bounding box center [1231, 379] width 24 height 24
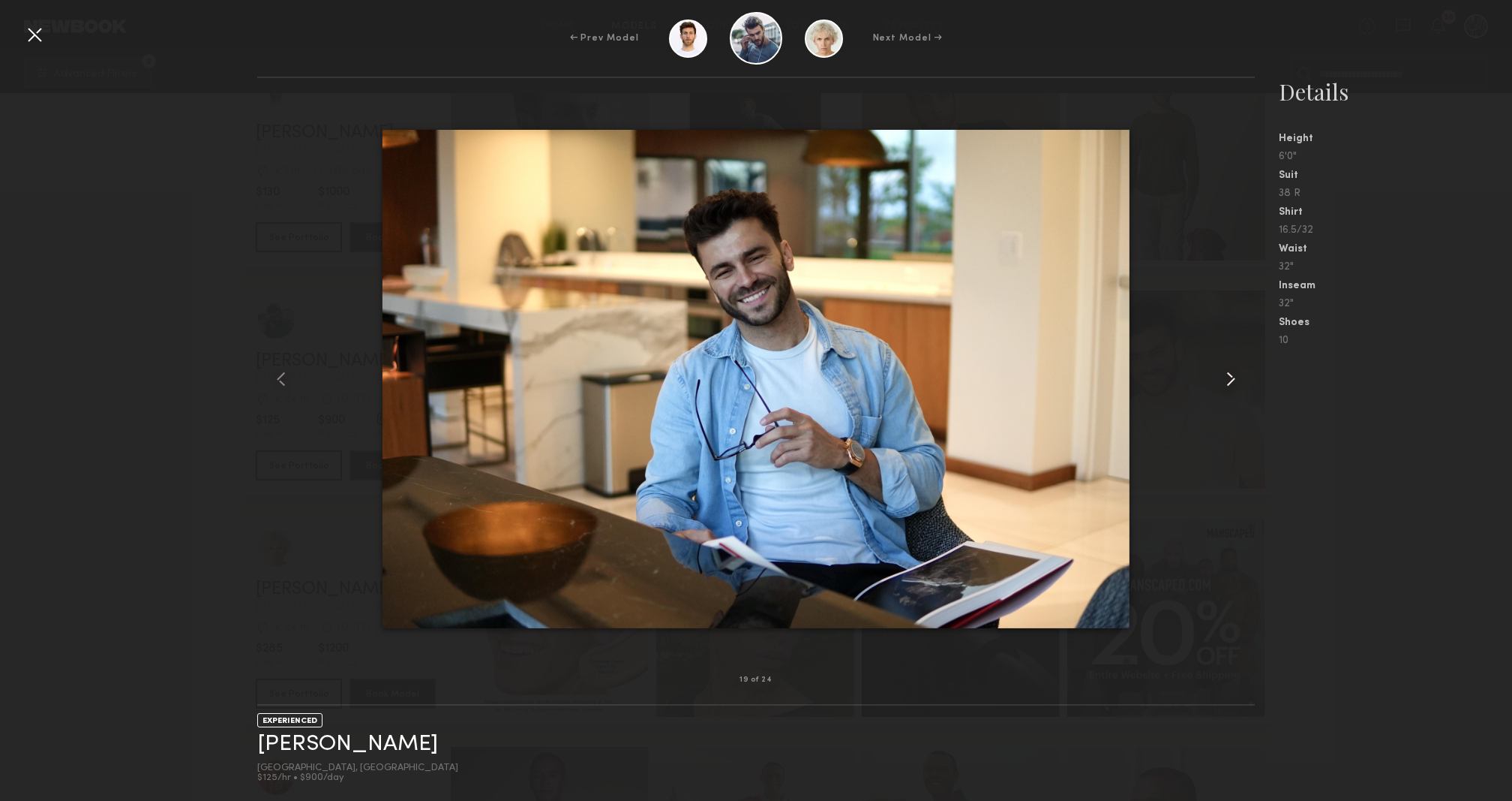
click at [1222, 374] on common-icon at bounding box center [1231, 379] width 24 height 24
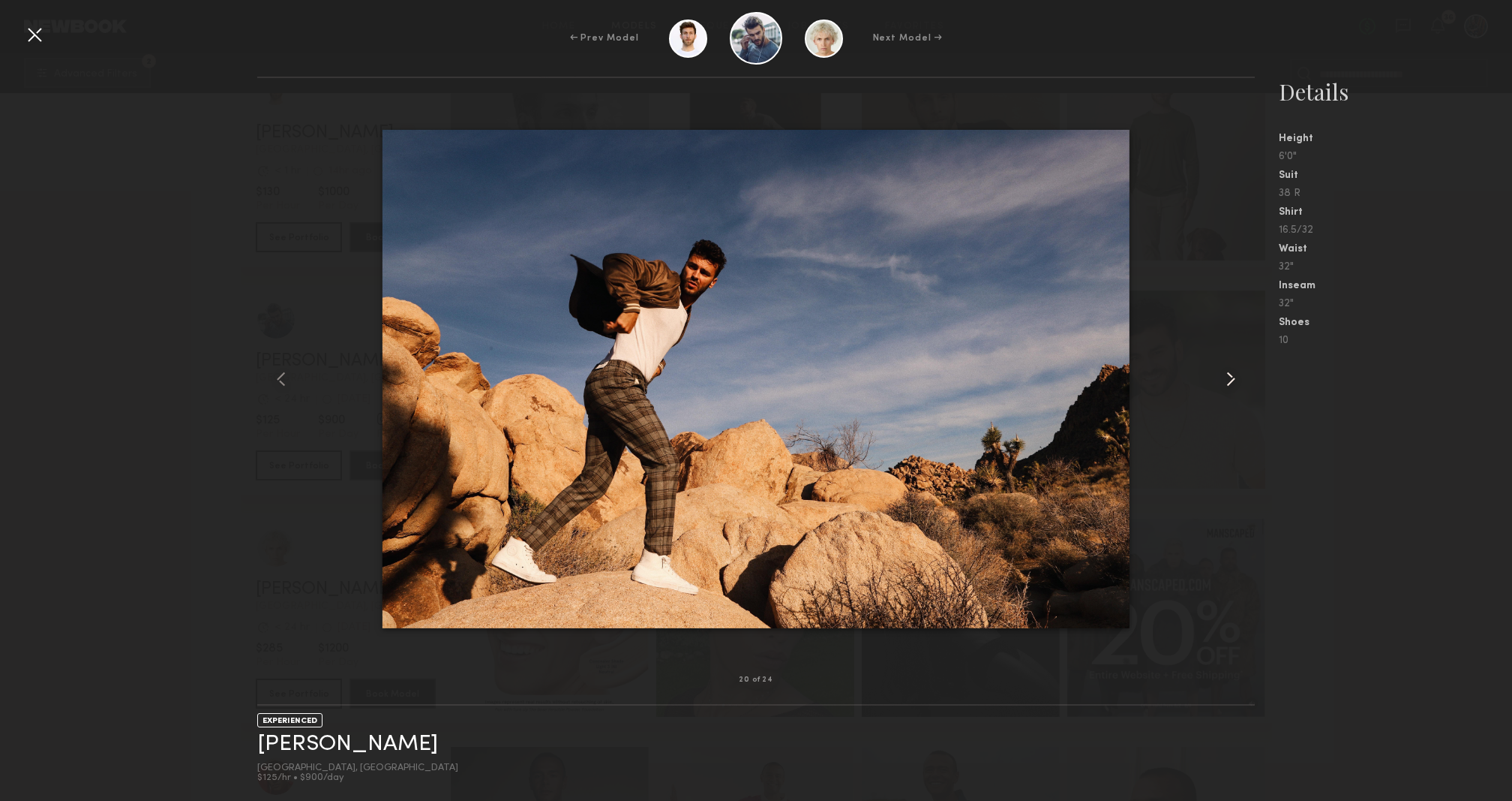
click at [1222, 374] on common-icon at bounding box center [1231, 379] width 24 height 24
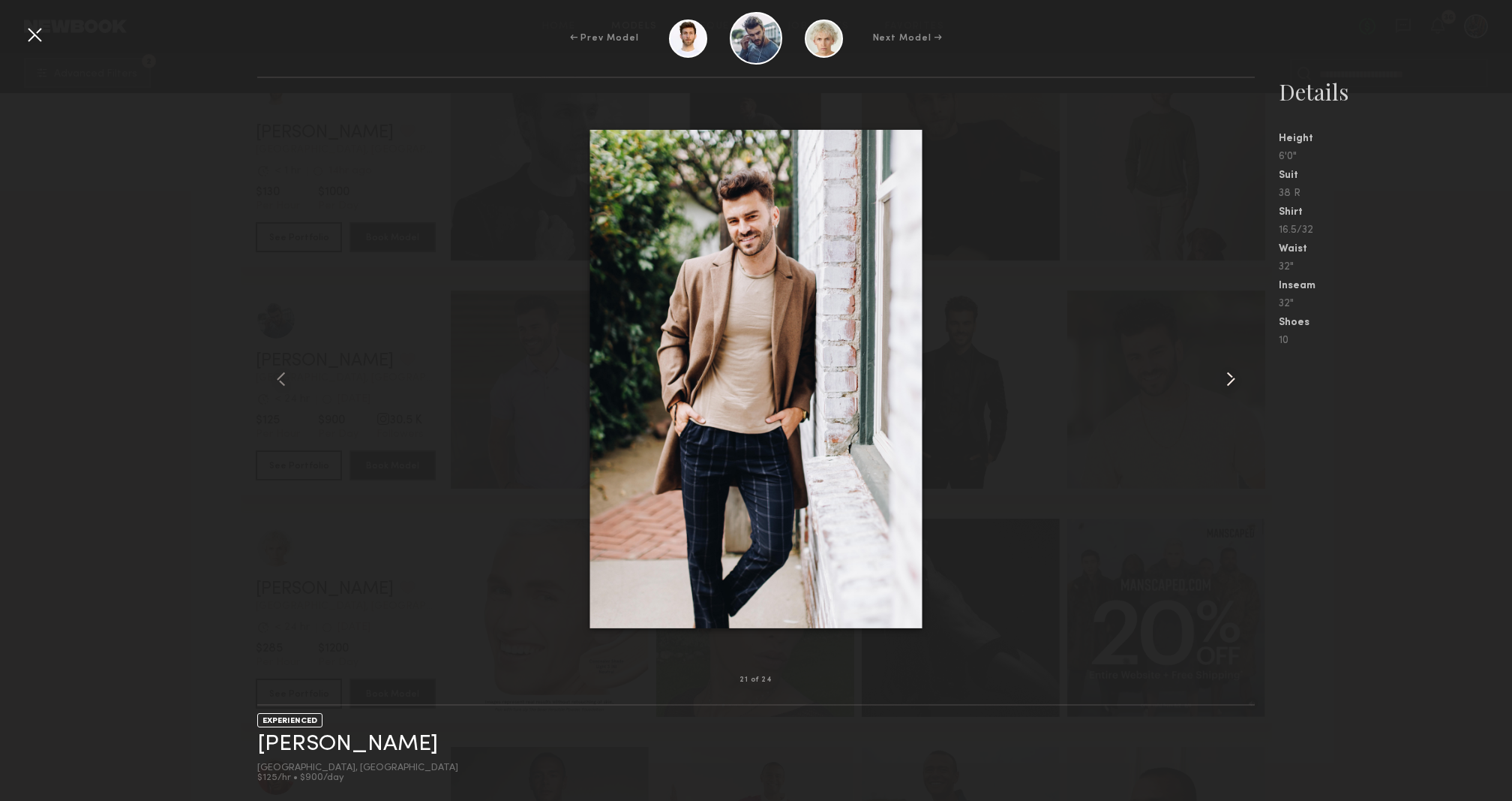
click at [1222, 374] on common-icon at bounding box center [1231, 379] width 24 height 24
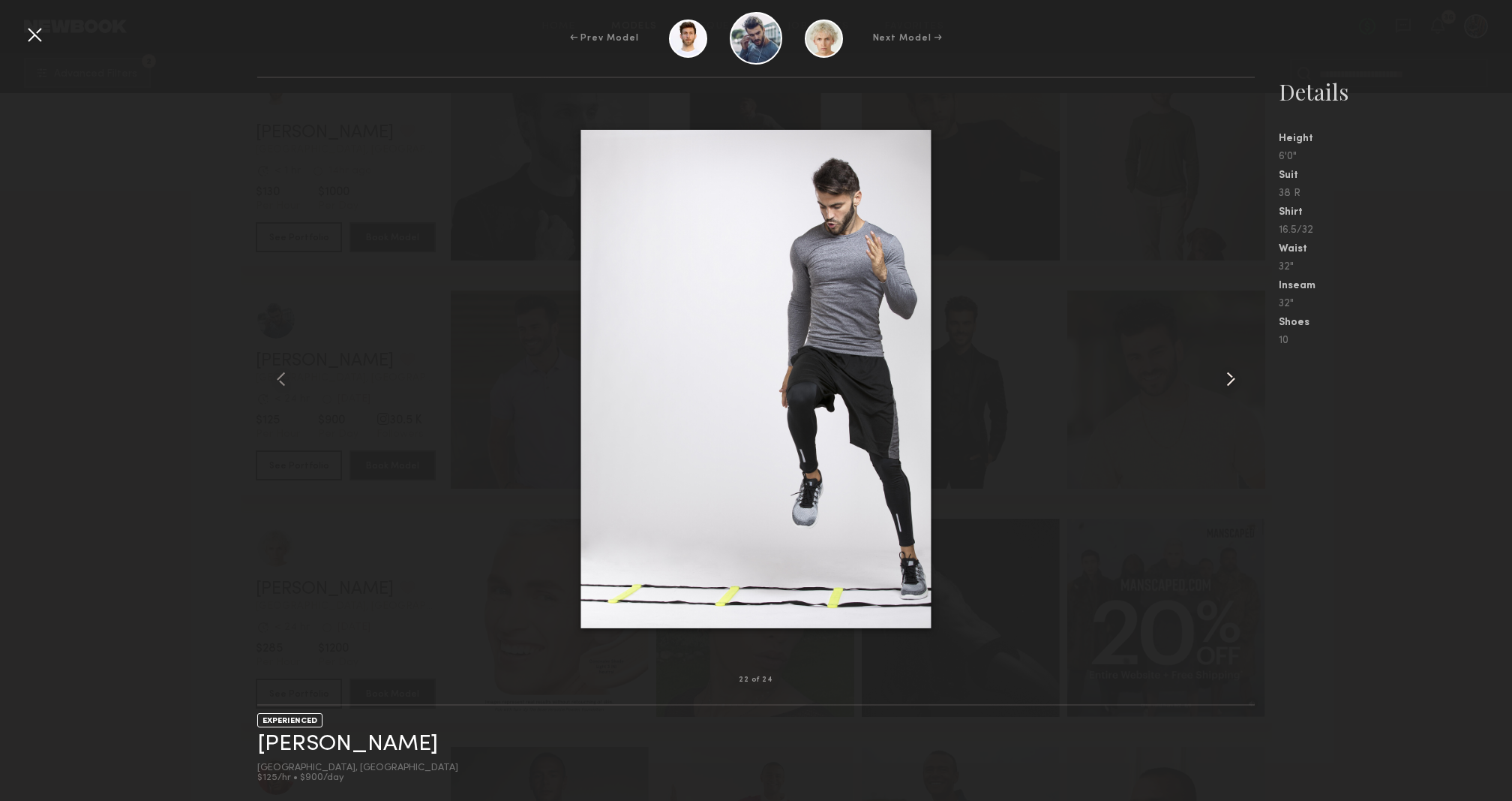
click at [1222, 374] on common-icon at bounding box center [1231, 379] width 24 height 24
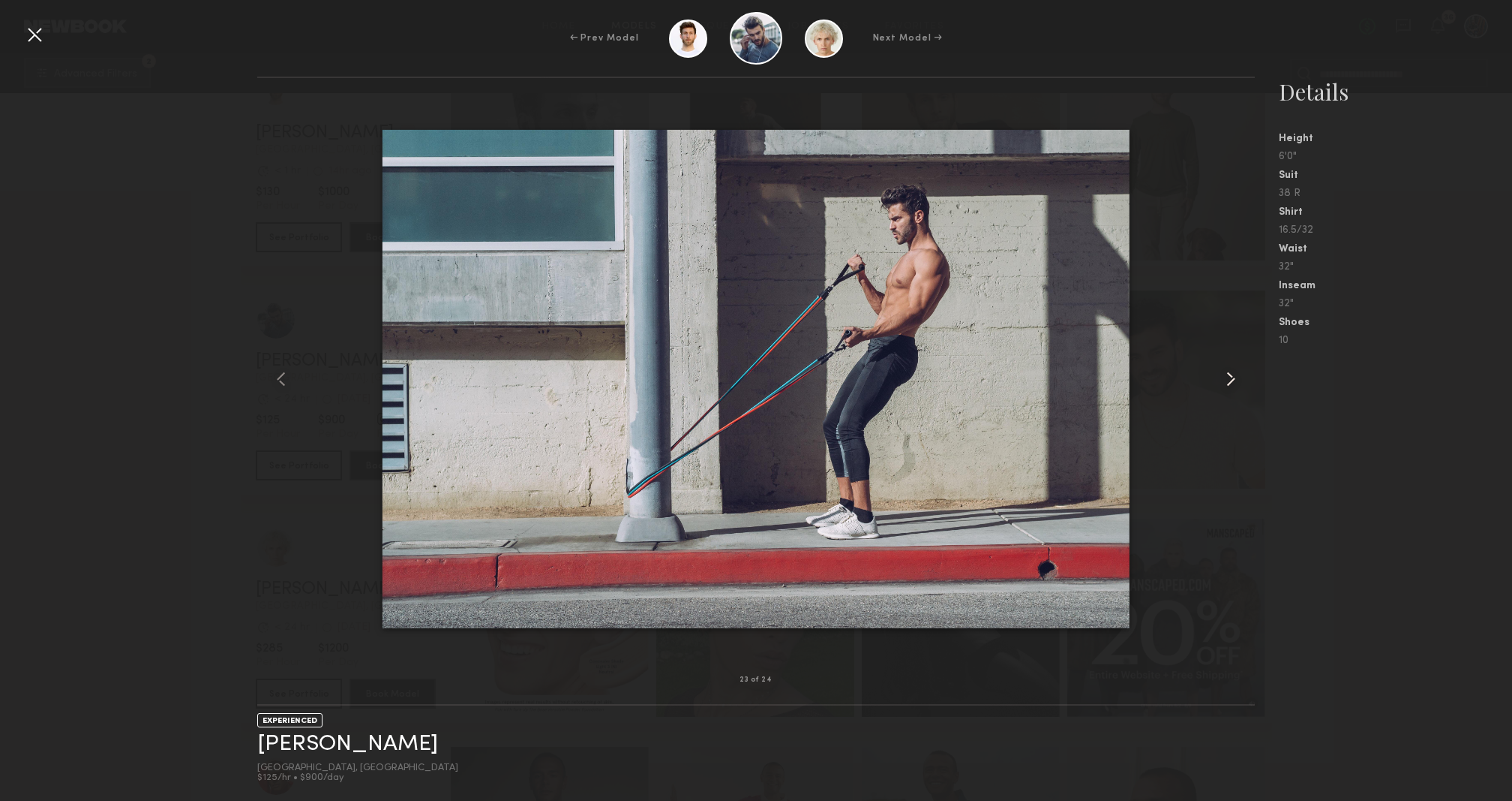
click at [1222, 374] on common-icon at bounding box center [1231, 379] width 24 height 24
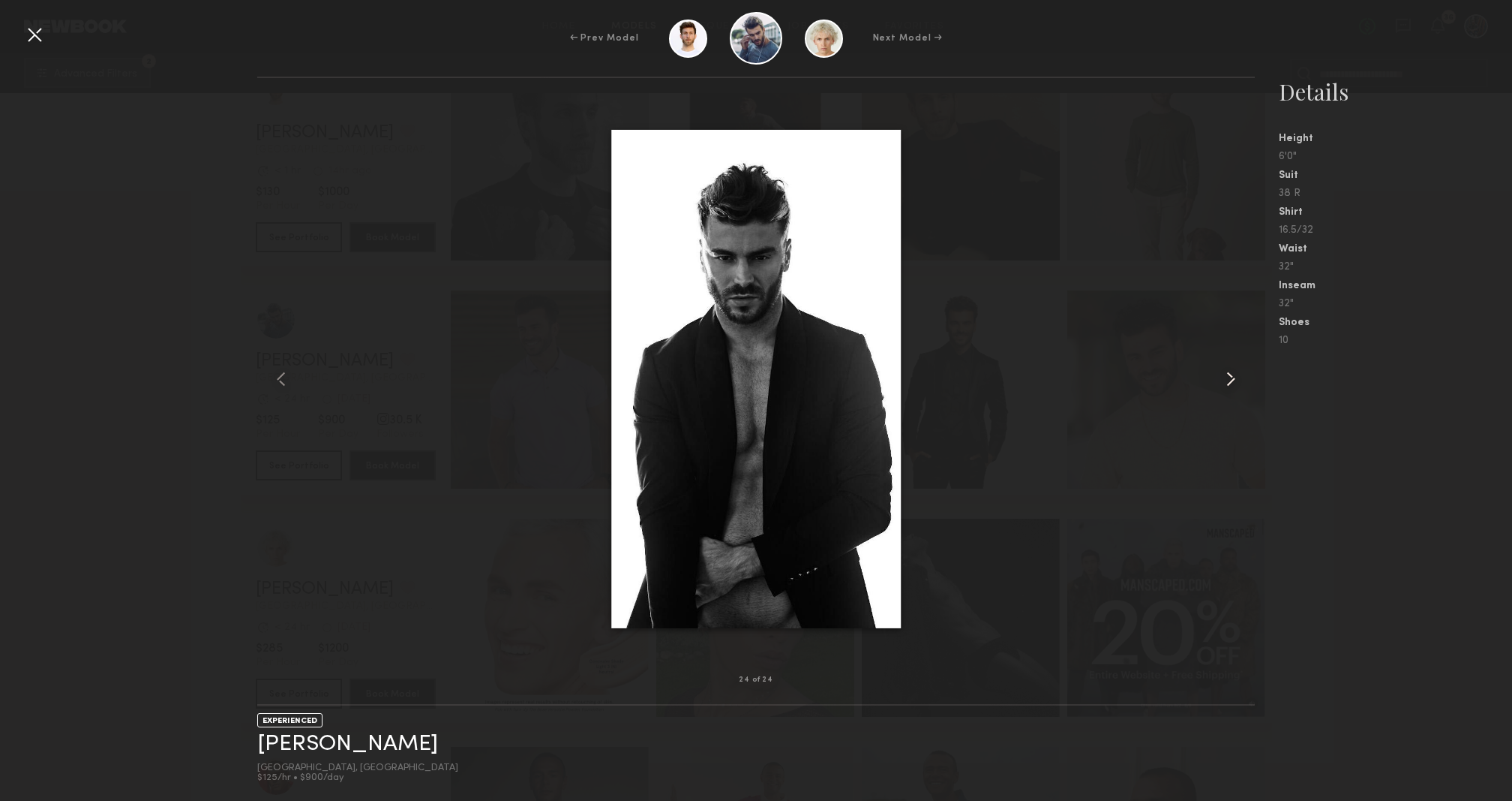
click at [1222, 374] on common-icon at bounding box center [1231, 379] width 24 height 24
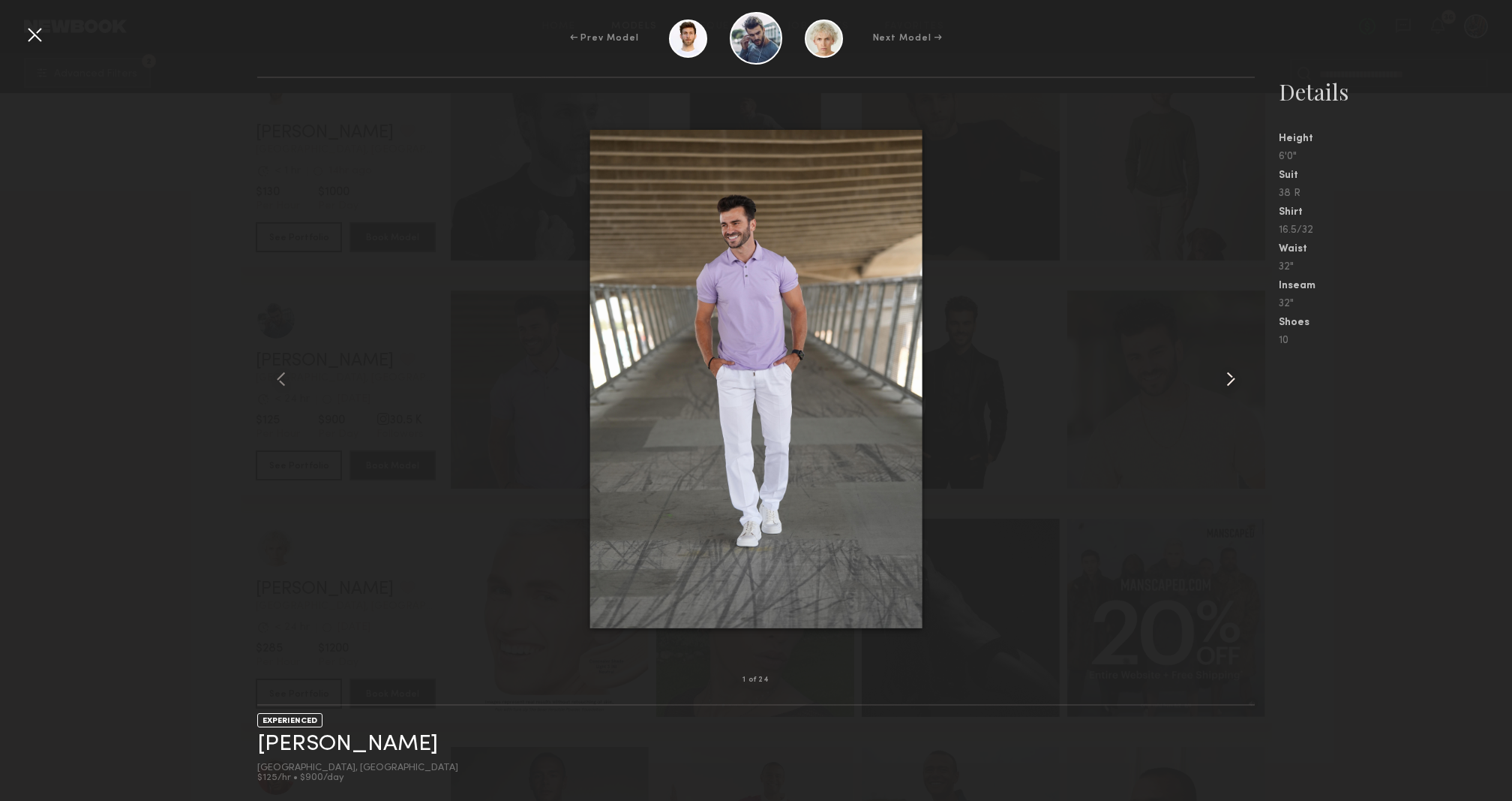
click at [1222, 374] on common-icon at bounding box center [1231, 379] width 24 height 24
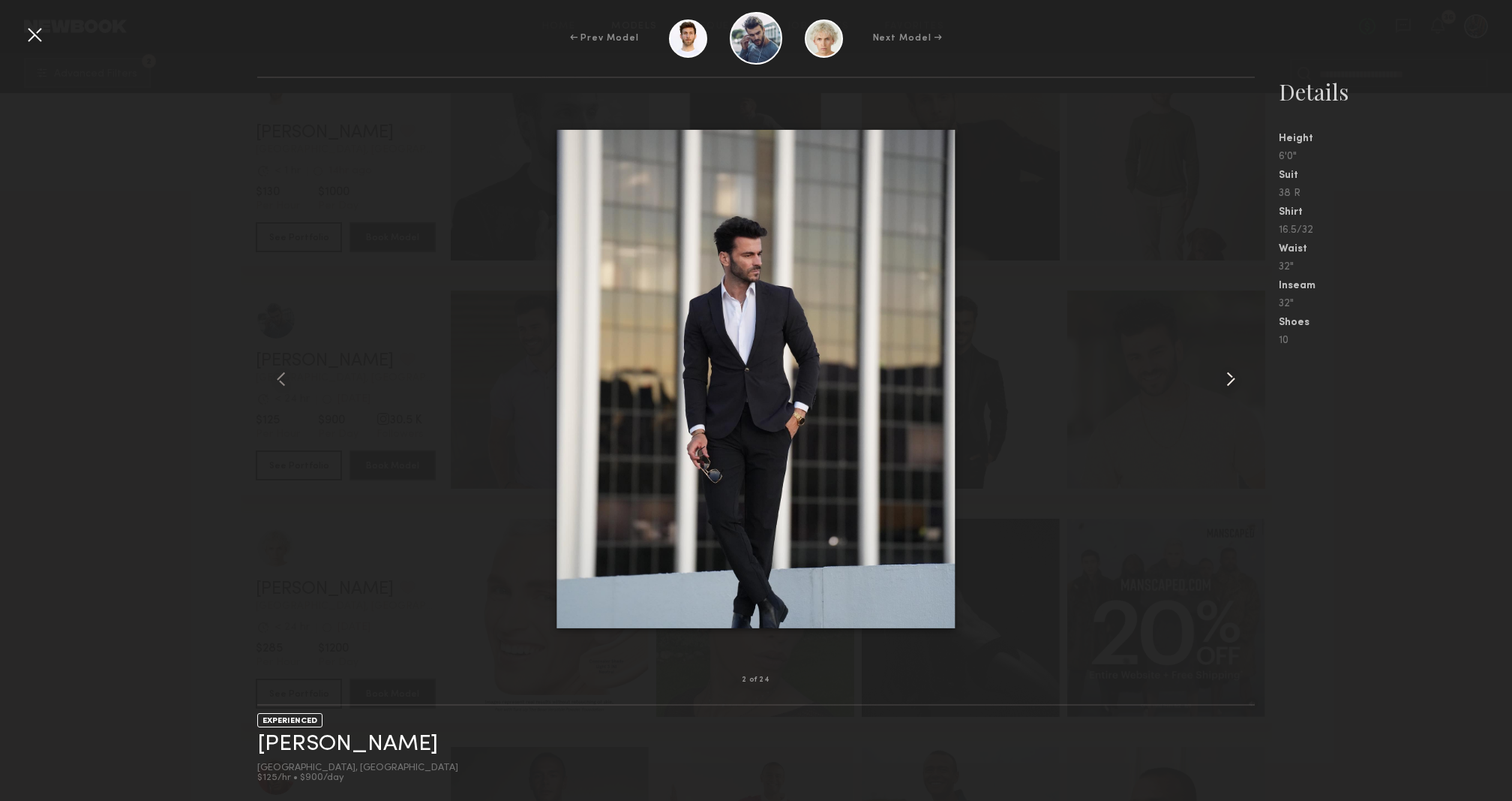
click at [1222, 374] on common-icon at bounding box center [1231, 379] width 24 height 24
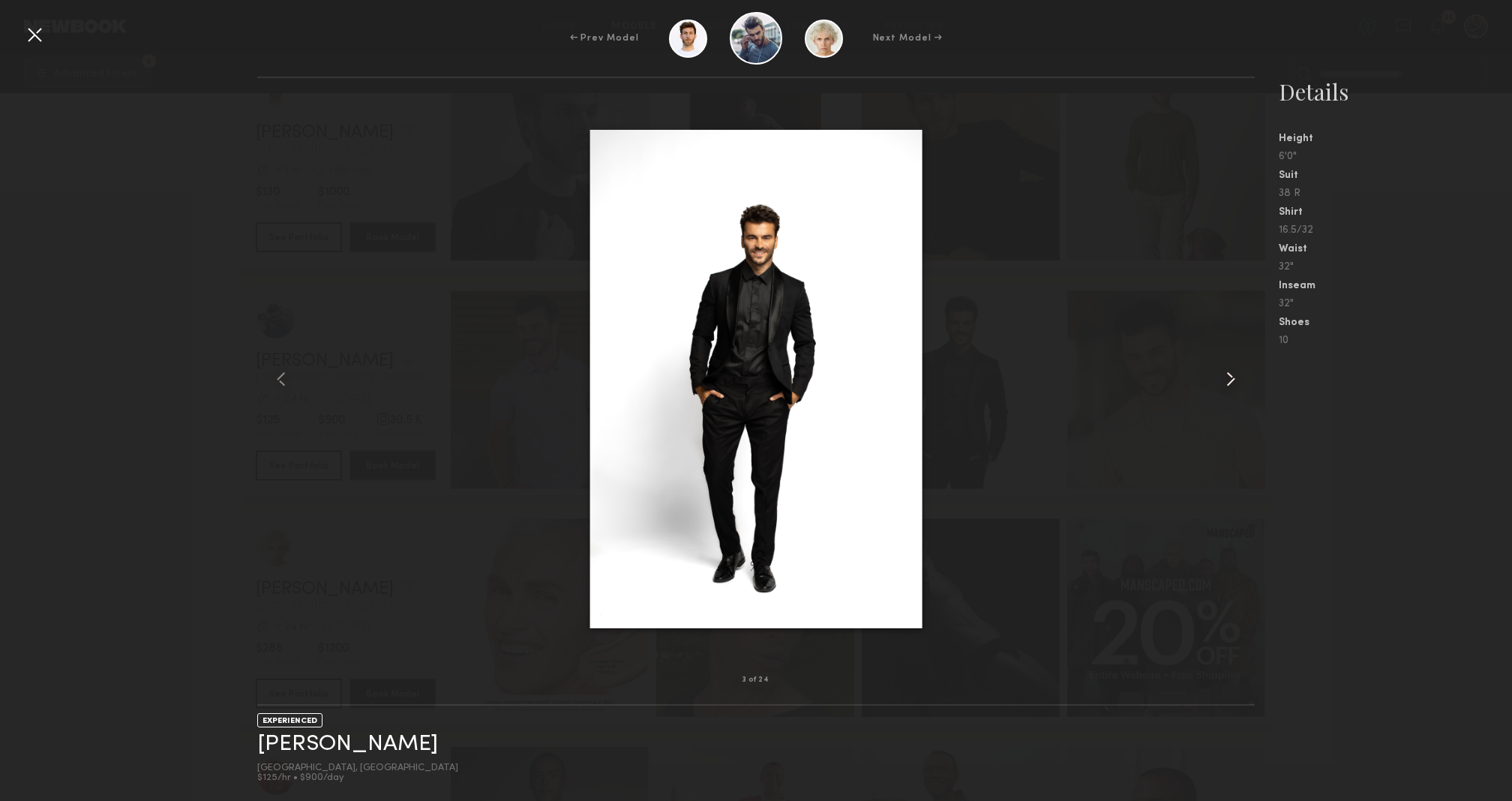
click at [1222, 374] on common-icon at bounding box center [1231, 379] width 24 height 24
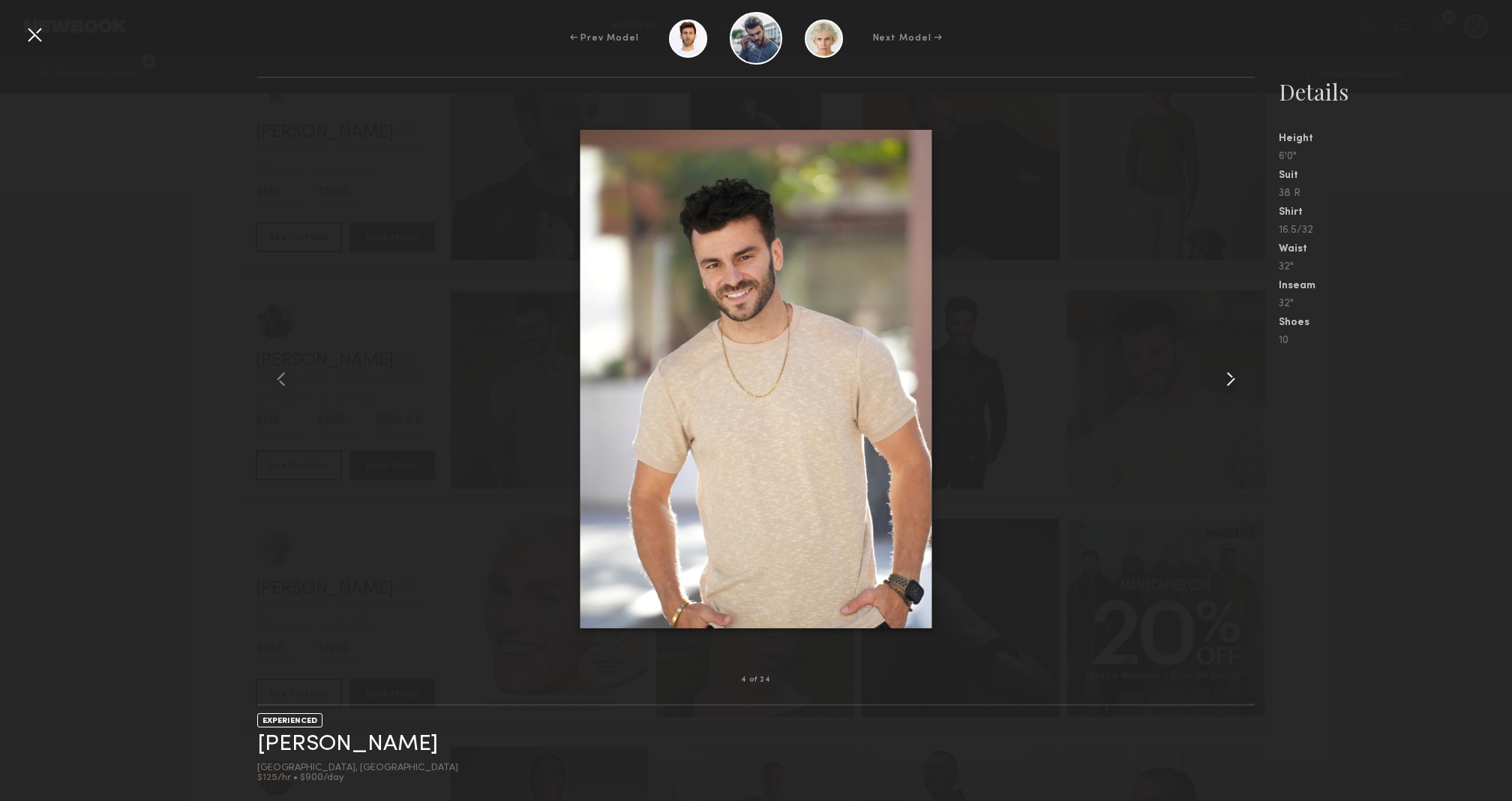
click at [1222, 374] on common-icon at bounding box center [1231, 379] width 24 height 24
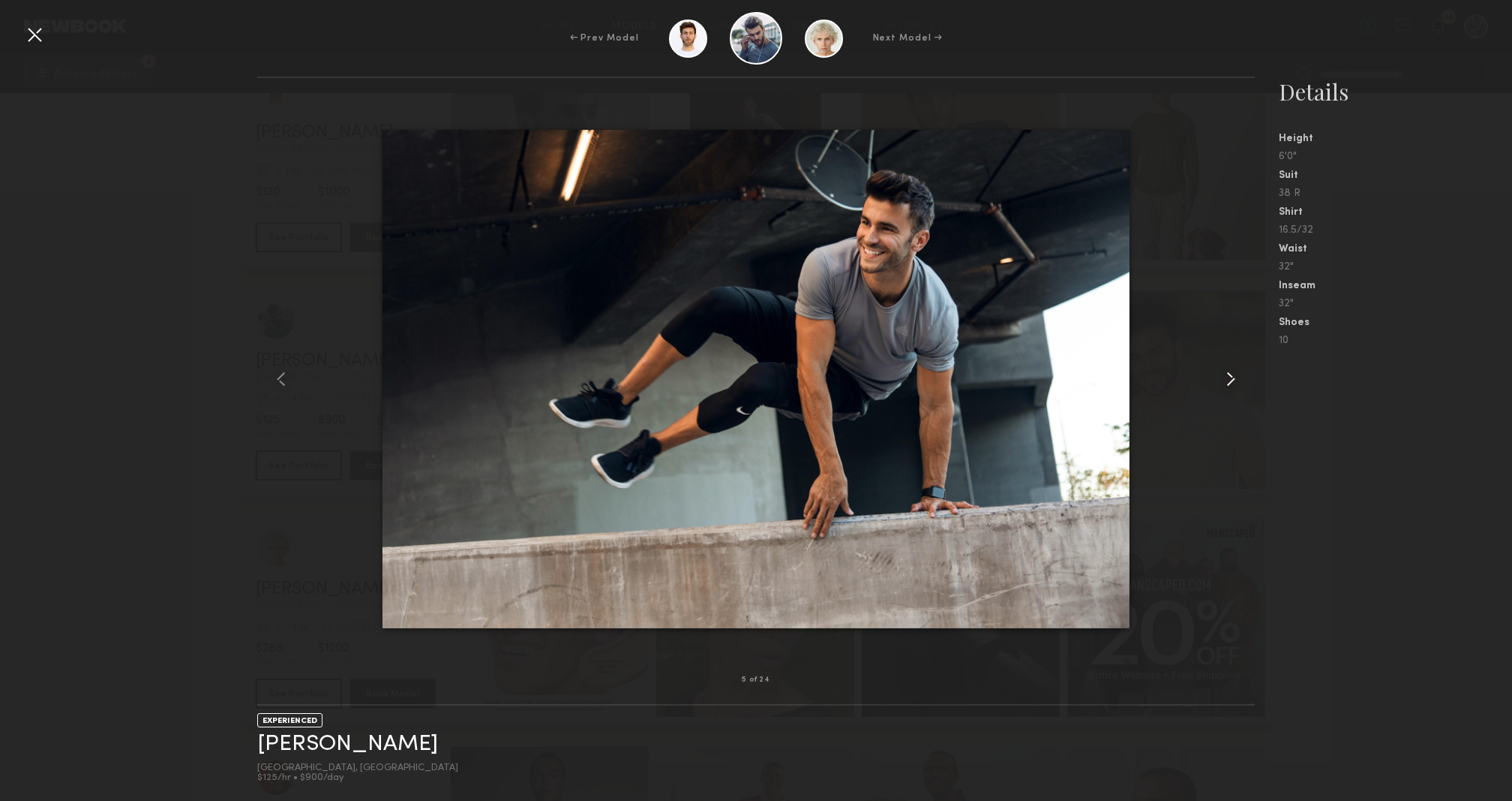
click at [1222, 374] on common-icon at bounding box center [1231, 379] width 24 height 24
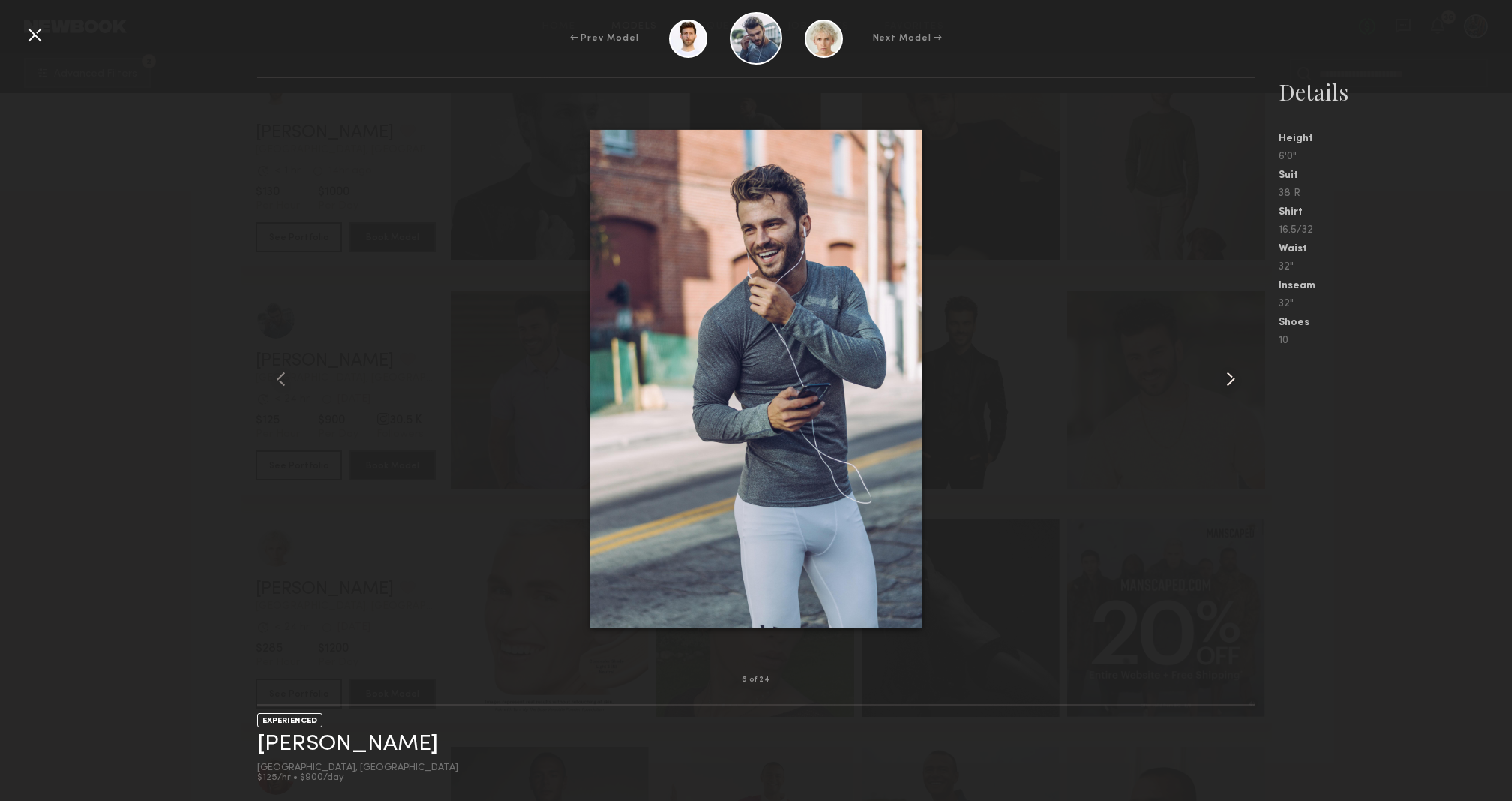
click at [1222, 374] on common-icon at bounding box center [1231, 379] width 24 height 24
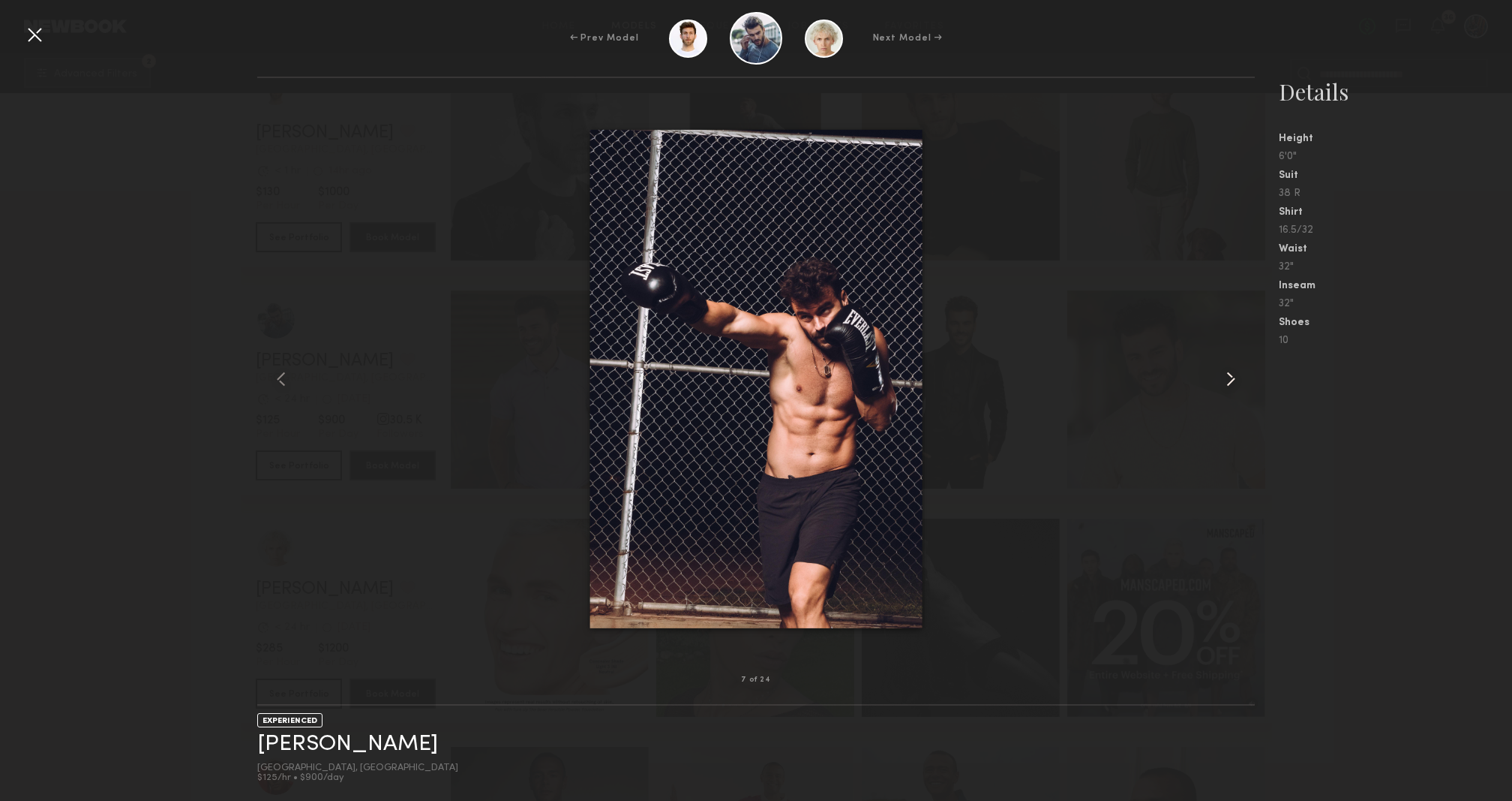
click at [1222, 374] on common-icon at bounding box center [1231, 379] width 24 height 24
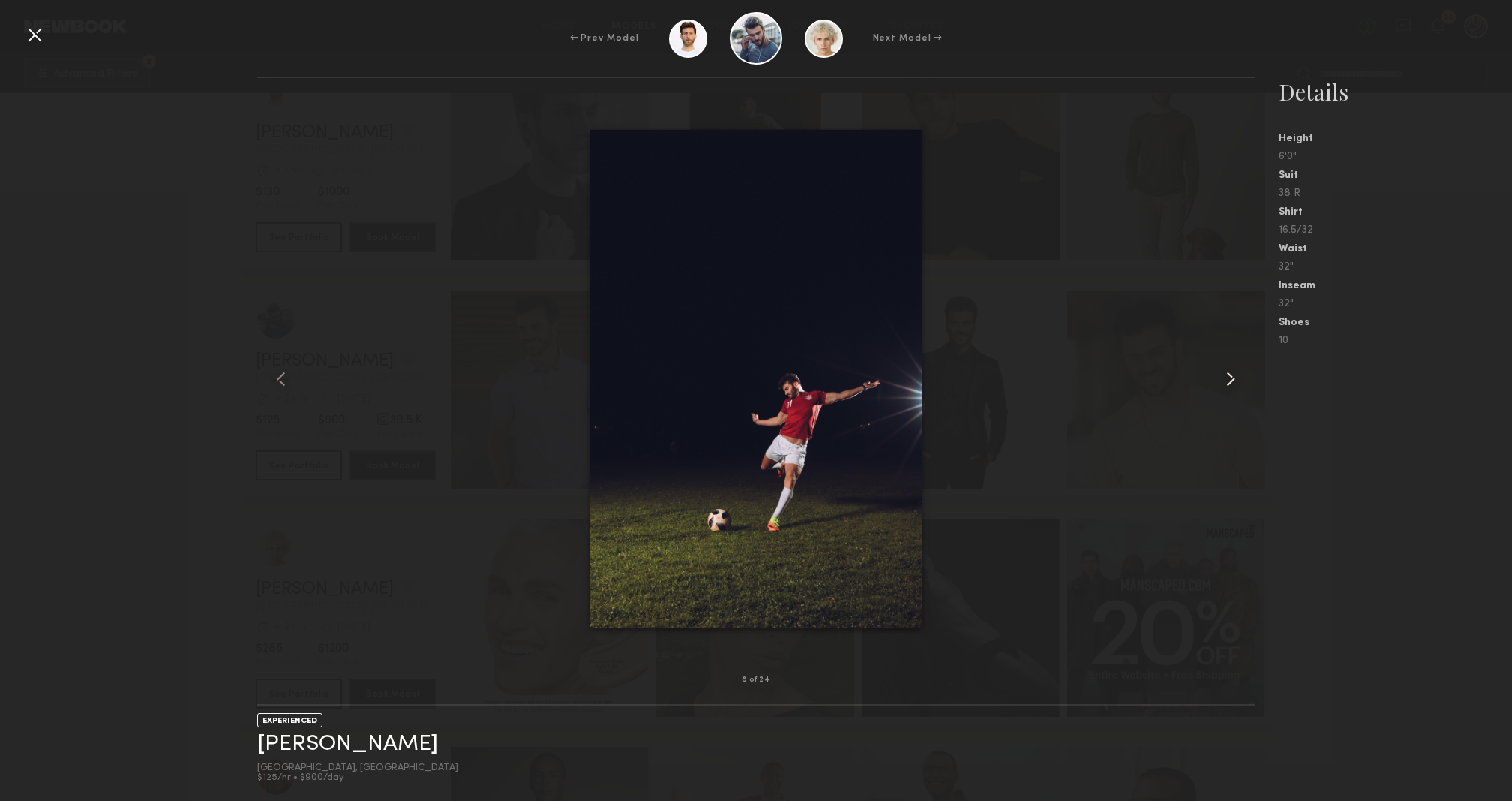
click at [1222, 374] on common-icon at bounding box center [1231, 379] width 24 height 24
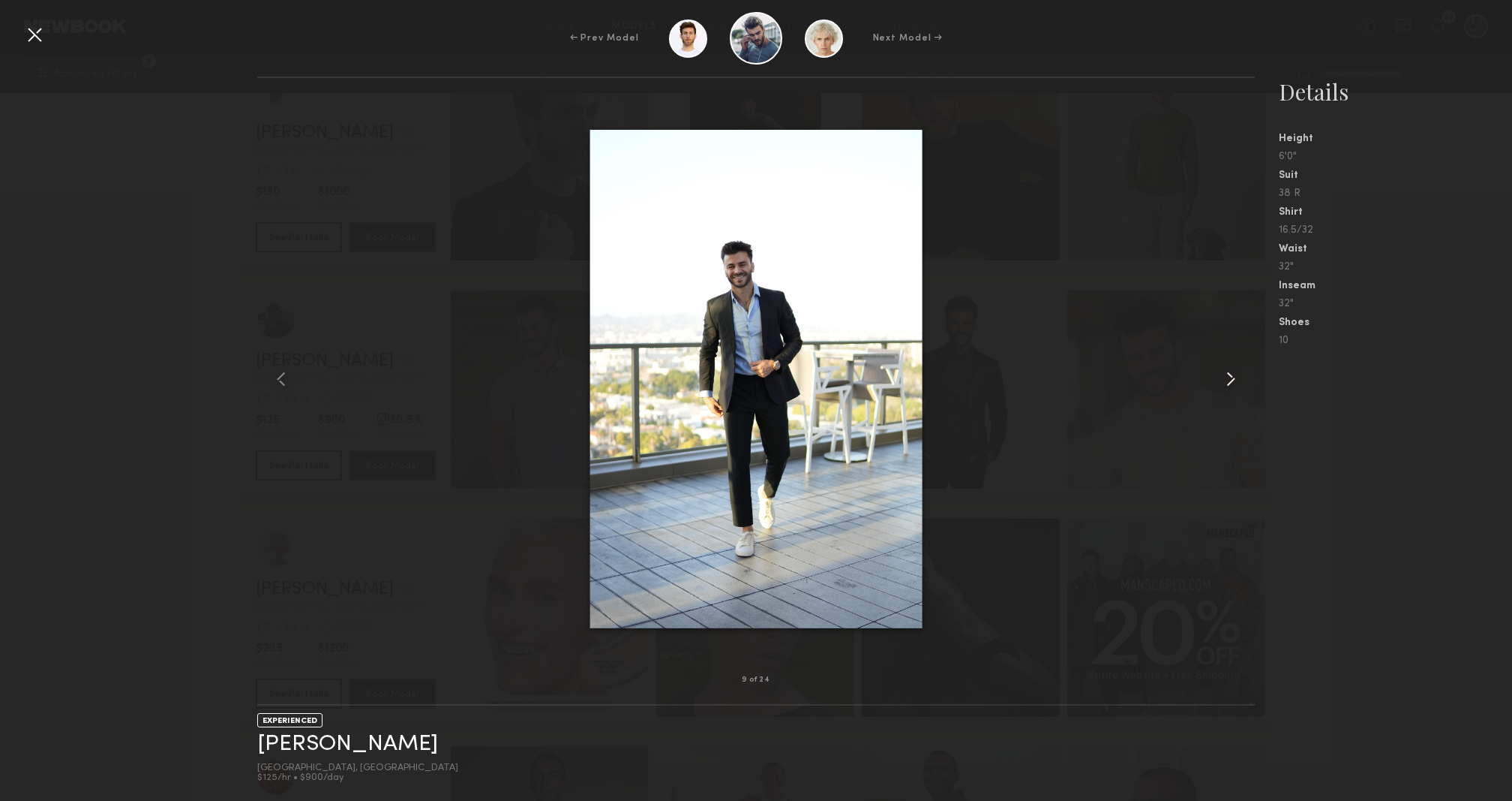
click at [1222, 374] on common-icon at bounding box center [1231, 379] width 24 height 24
